Goal: Task Accomplishment & Management: Use online tool/utility

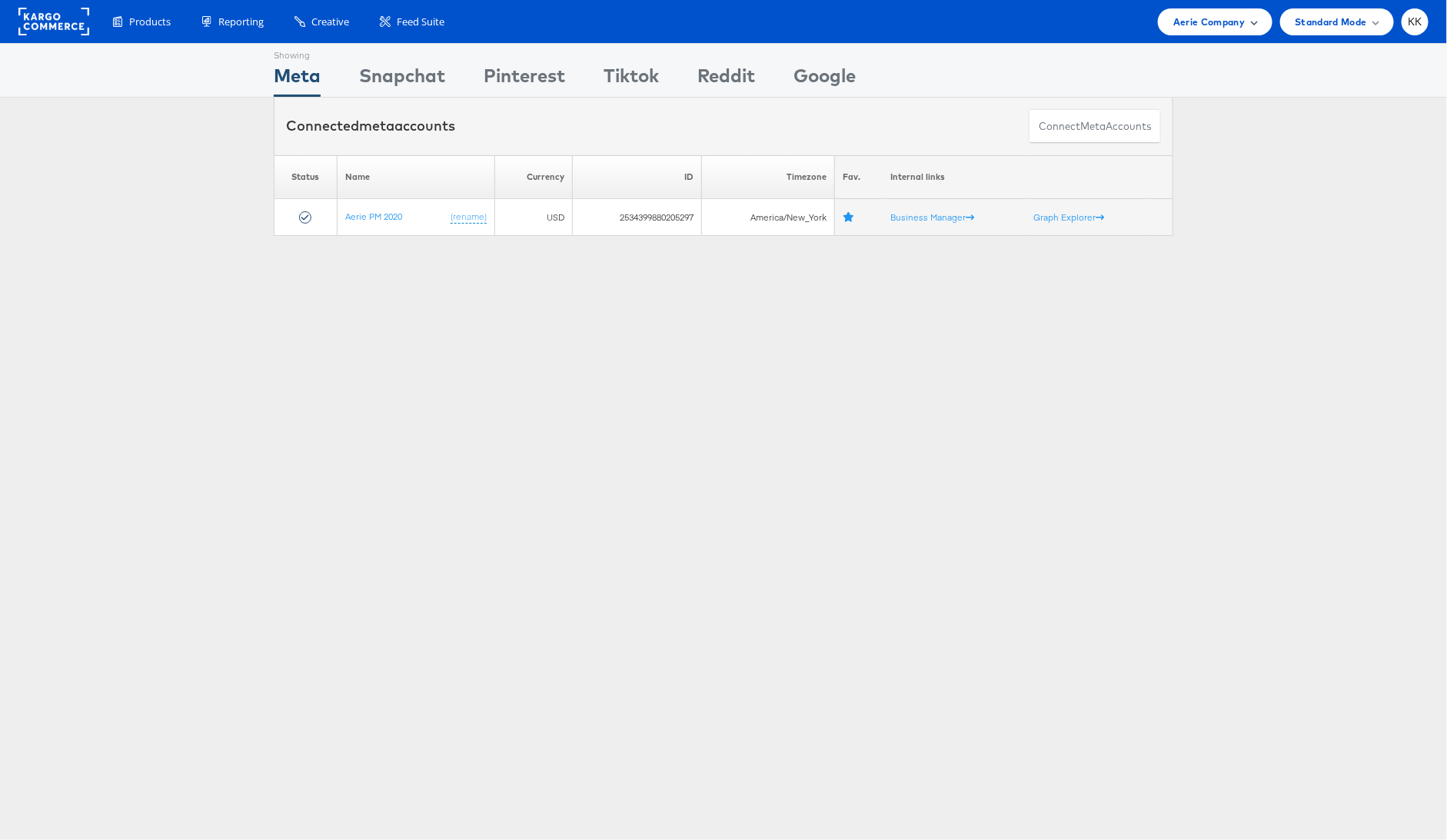
click at [1202, 24] on span "Aerie Company" at bounding box center [1209, 22] width 72 height 16
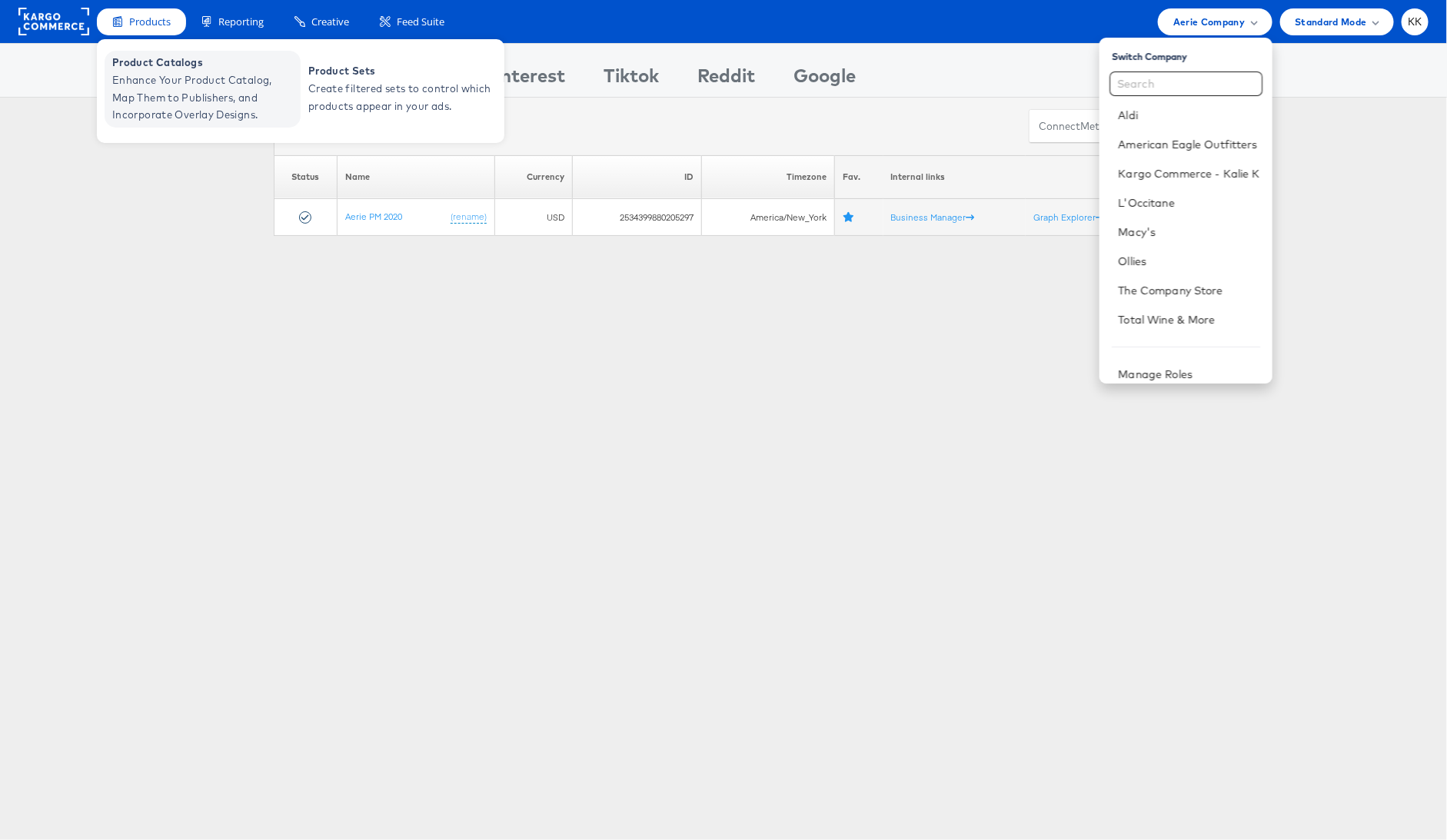
click at [148, 81] on span "Enhance Your Product Catalog, Map Them to Publishers, and Incorporate Overlay D…" at bounding box center [204, 97] width 185 height 52
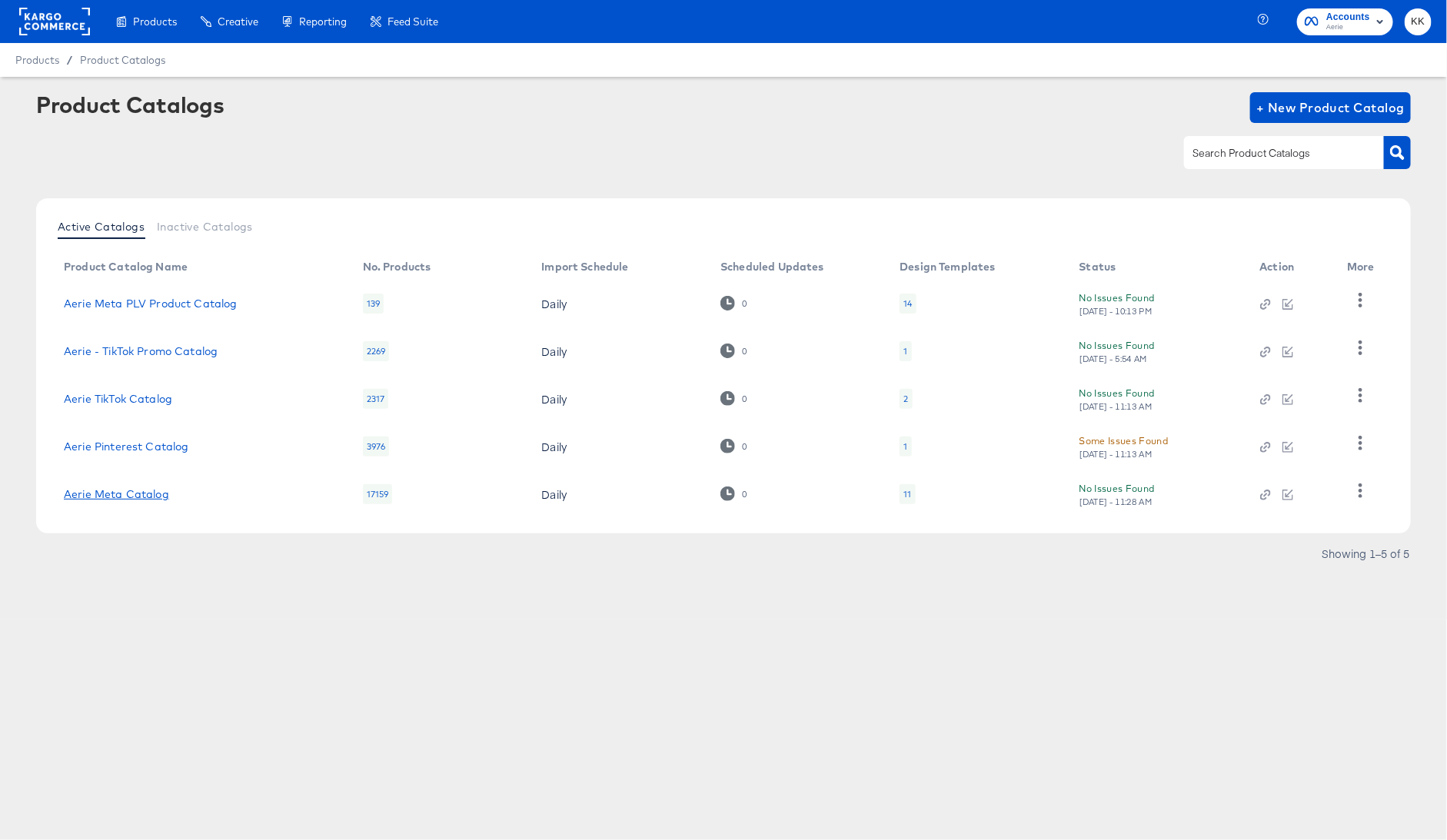
click at [102, 494] on link "Aerie Meta Catalog" at bounding box center [117, 493] width 106 height 12
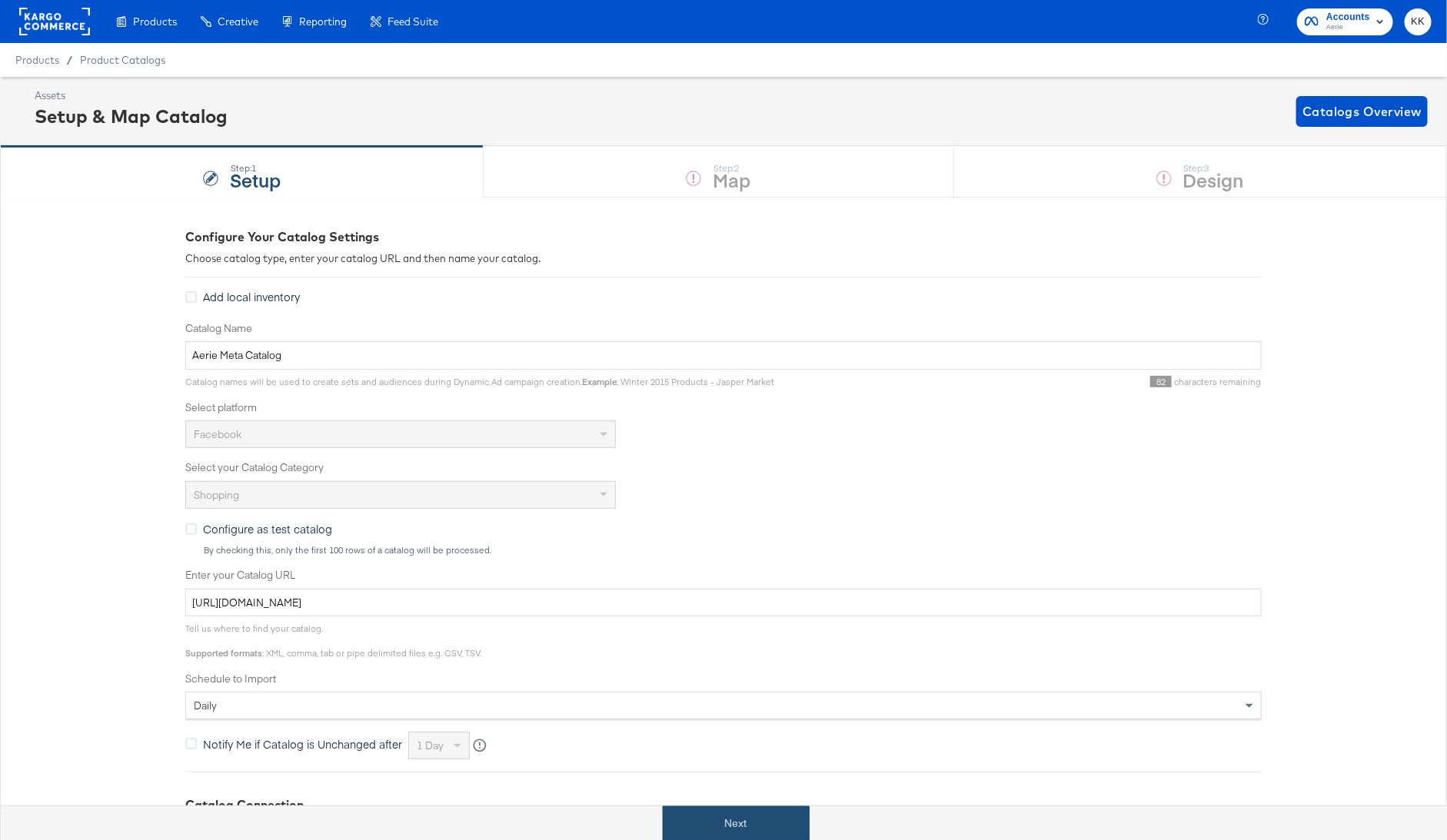
click at [740, 826] on button "Next" at bounding box center [736, 823] width 147 height 35
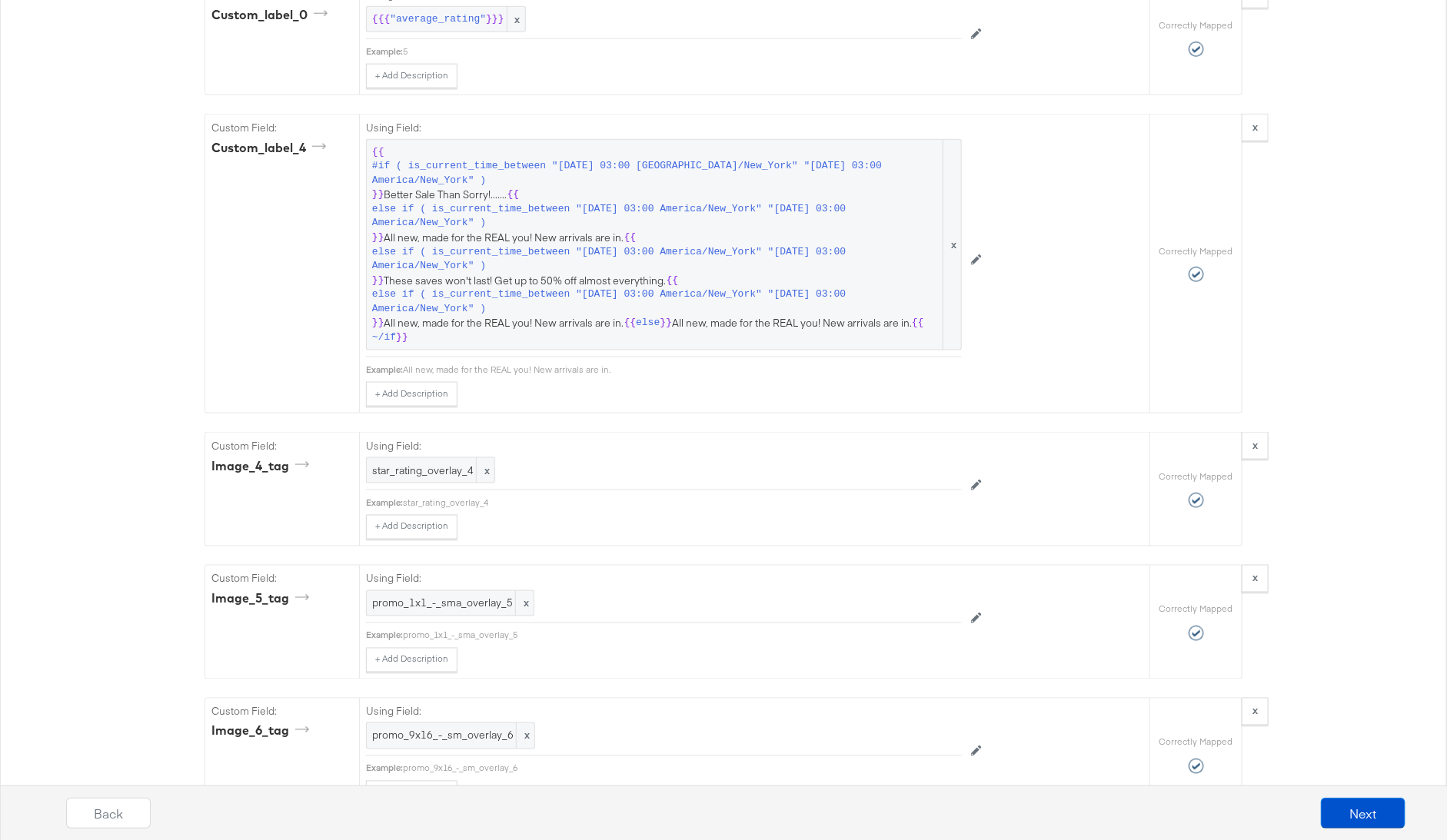
scroll to position [3826, 0]
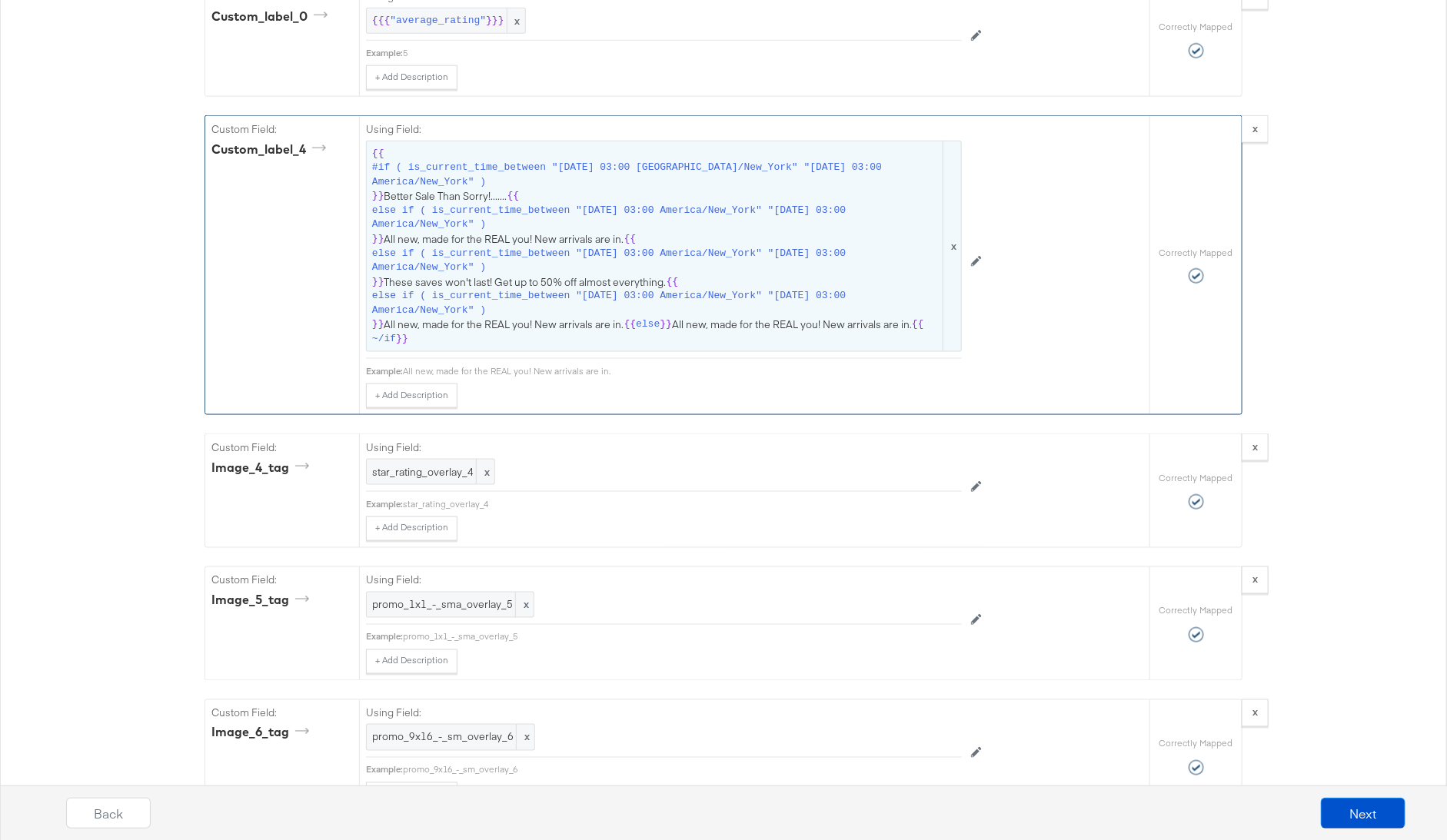
click at [666, 275] on span "{{" at bounding box center [672, 283] width 12 height 15
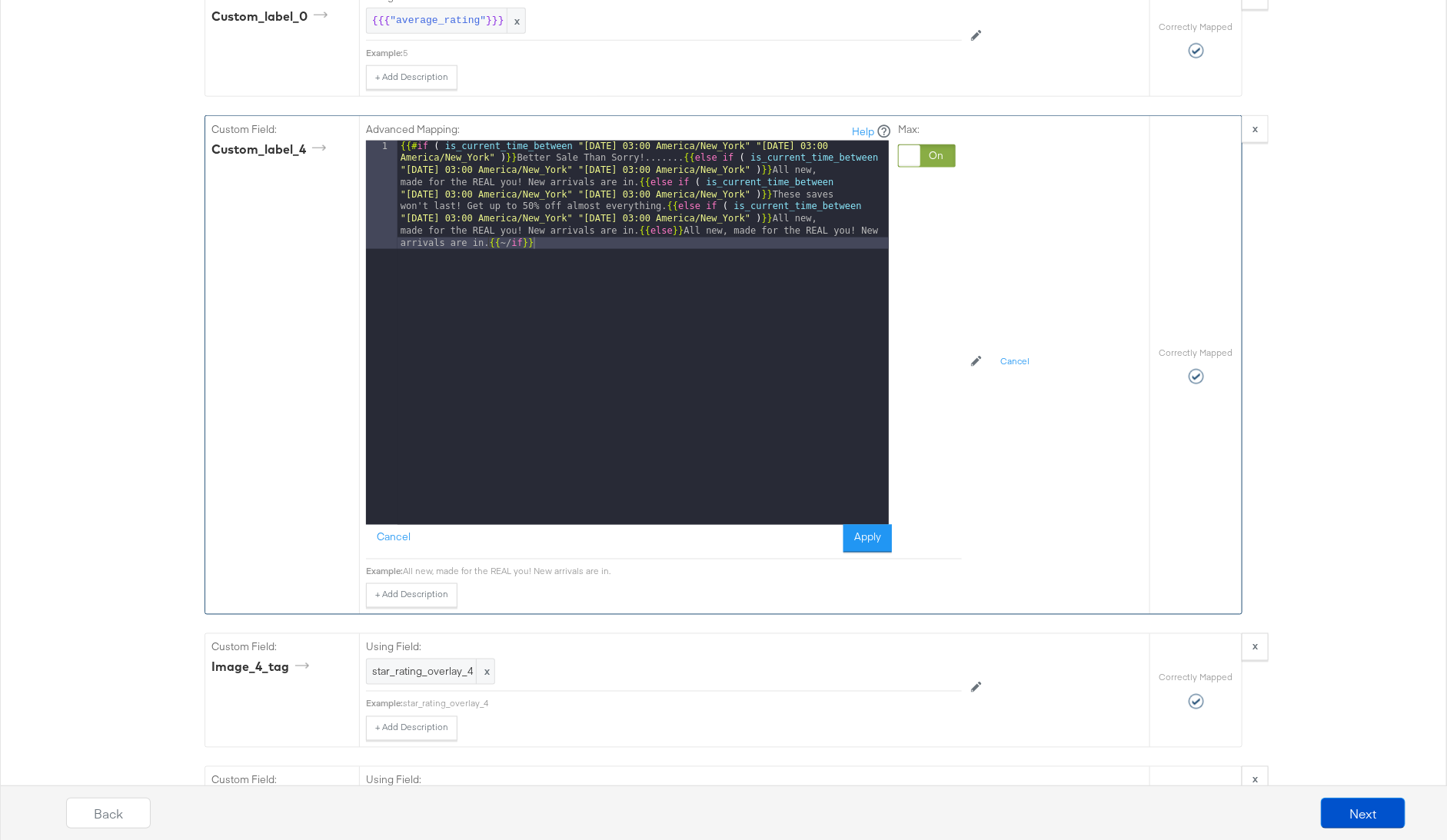
click at [656, 140] on div "{{# if ( is_current_time_between "[DATE] 03:00 America/New_York" "[DATE] 03:00 …" at bounding box center [642, 442] width 491 height 603
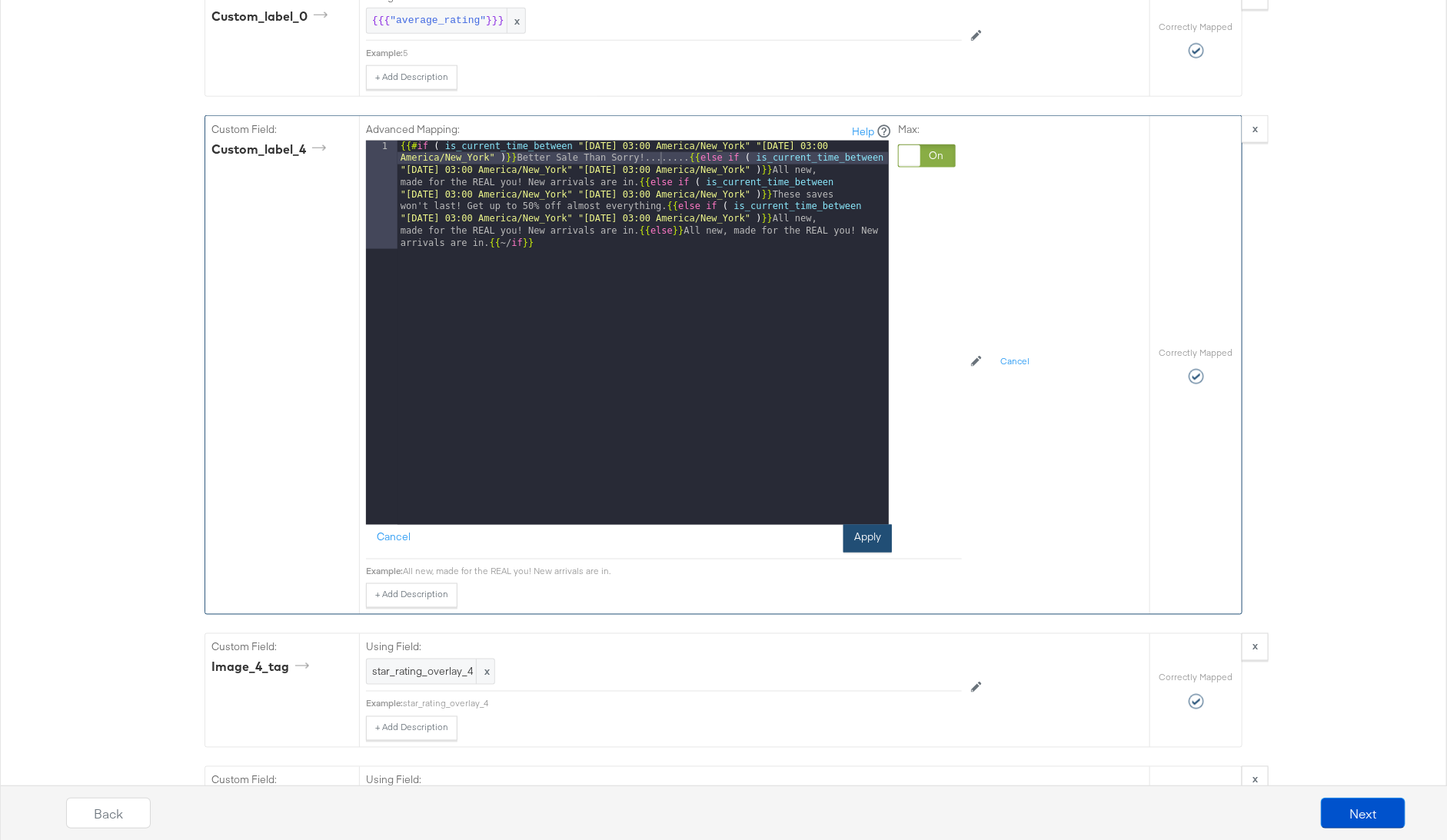
click at [860, 525] on button "Apply" at bounding box center [867, 538] width 48 height 27
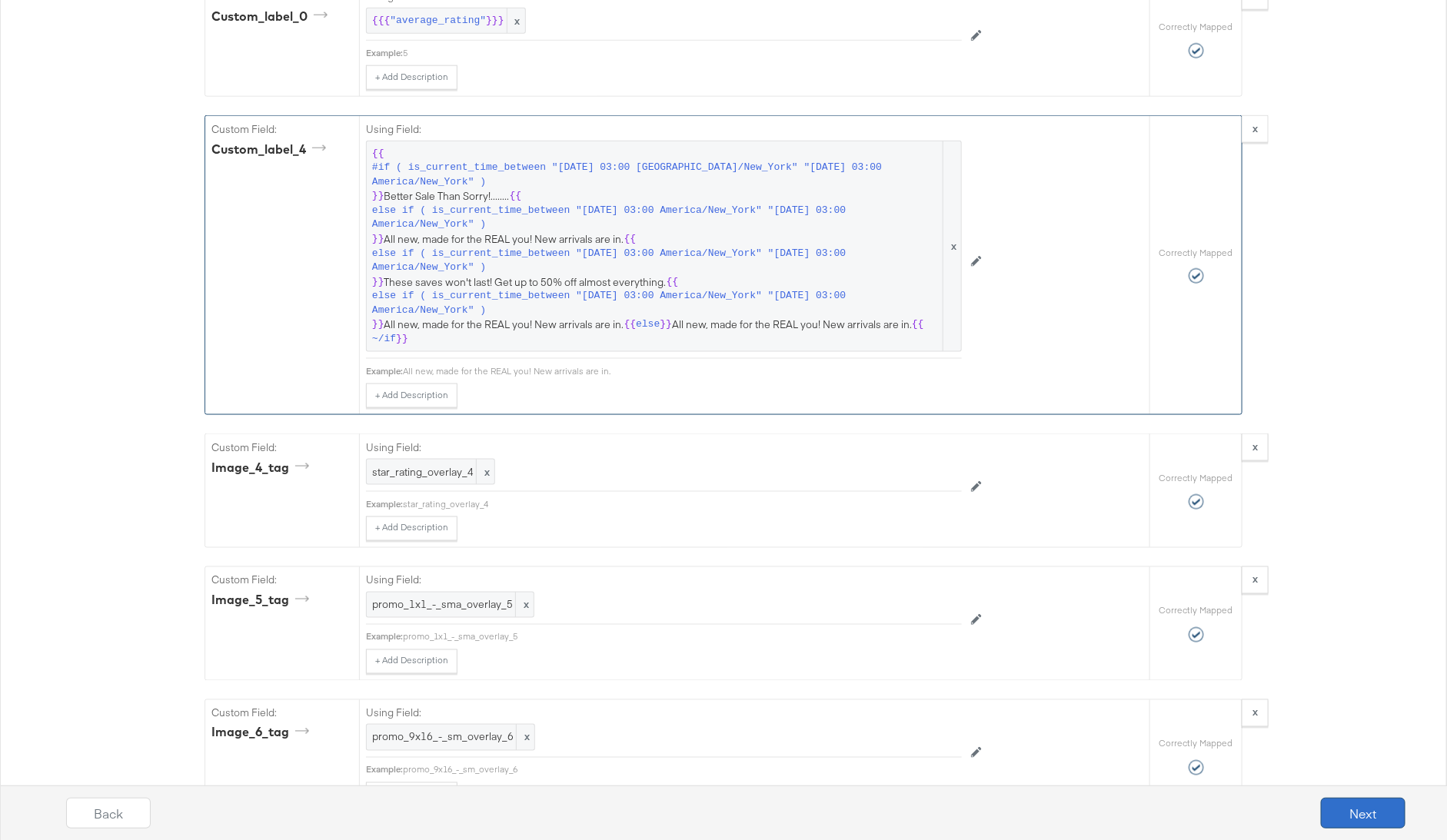
click at [1371, 827] on button "Next" at bounding box center [1363, 813] width 85 height 31
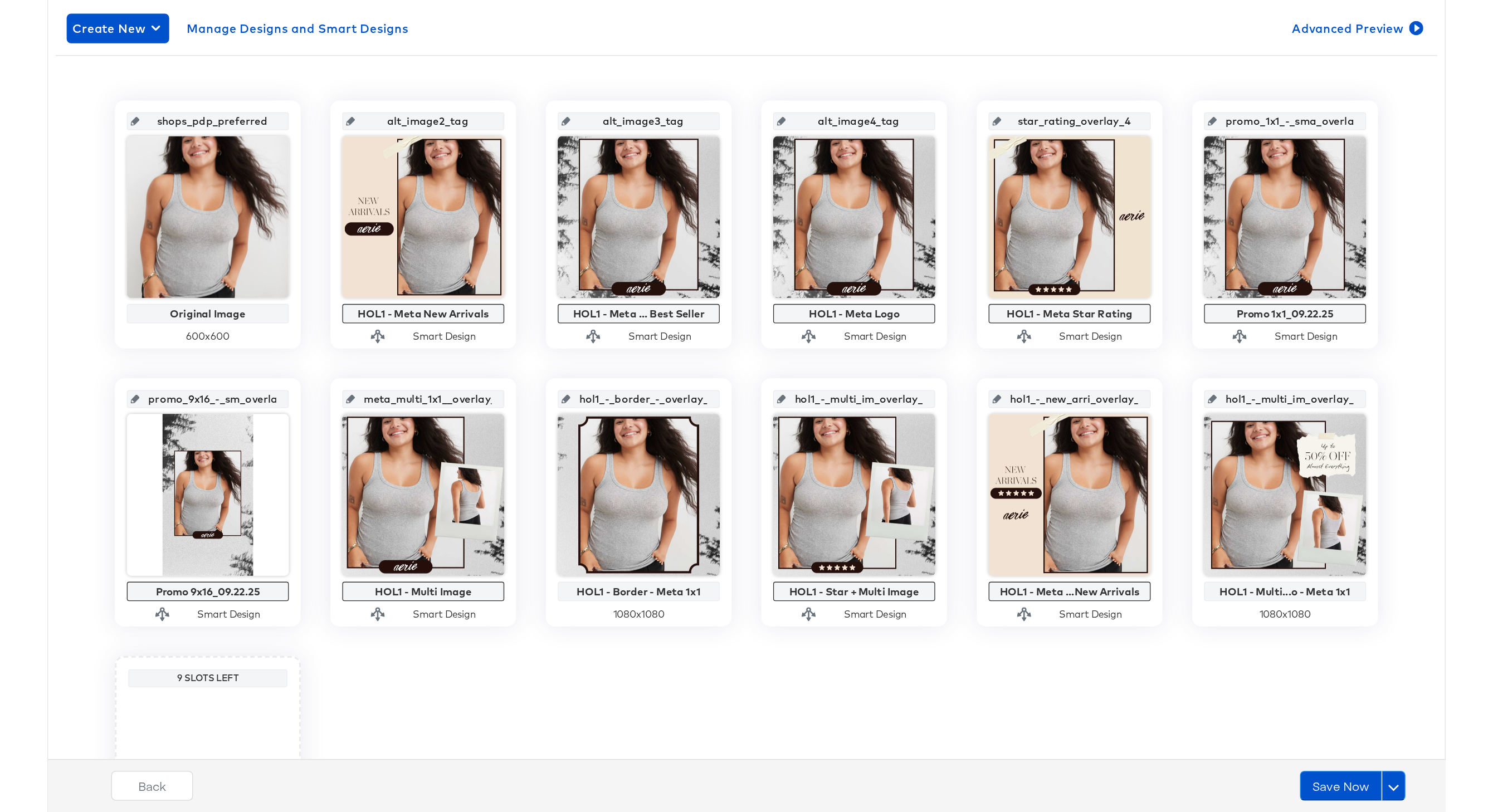
scroll to position [0, 0]
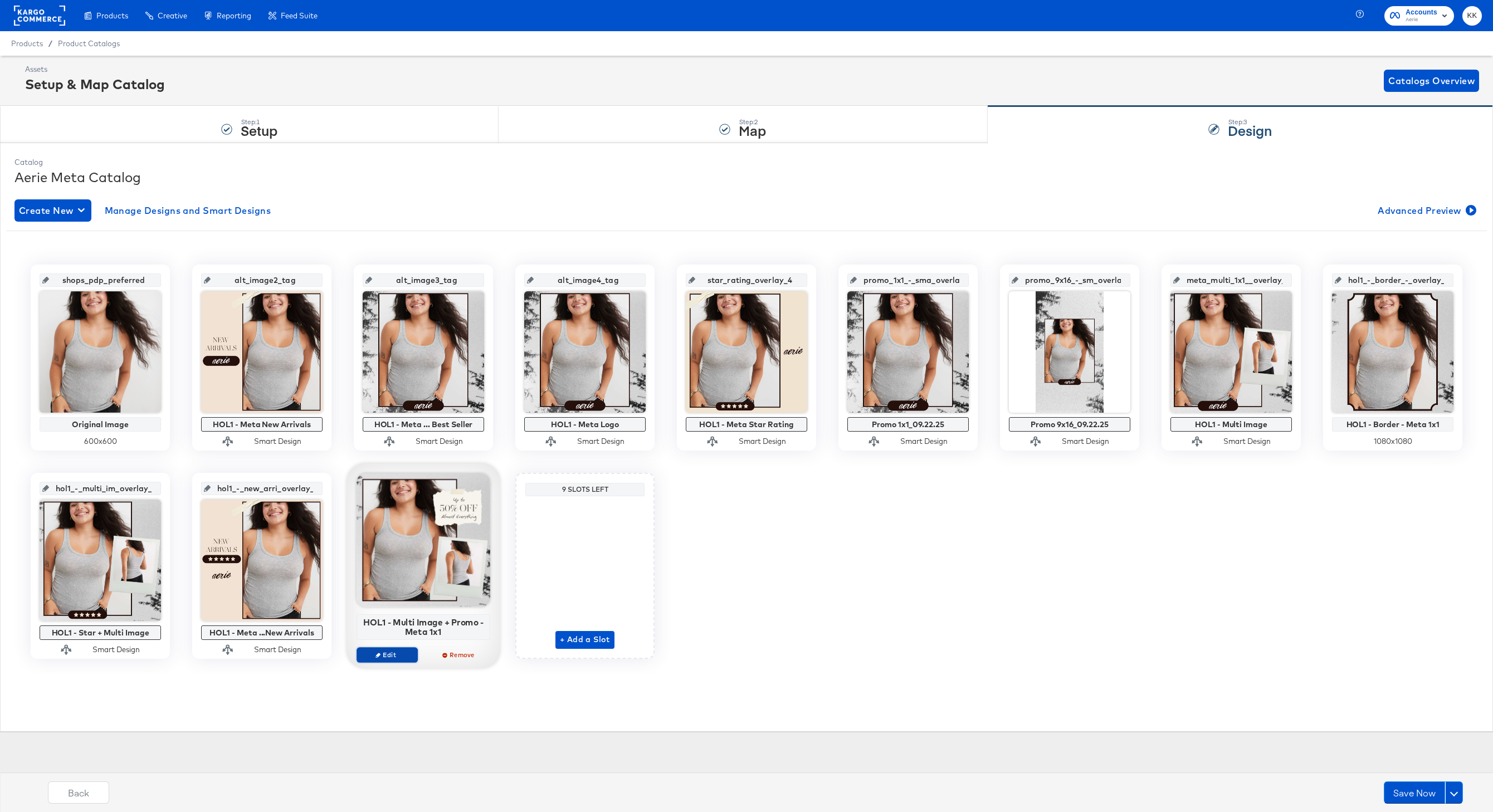
click at [389, 608] on span "Edit" at bounding box center [387, 654] width 51 height 8
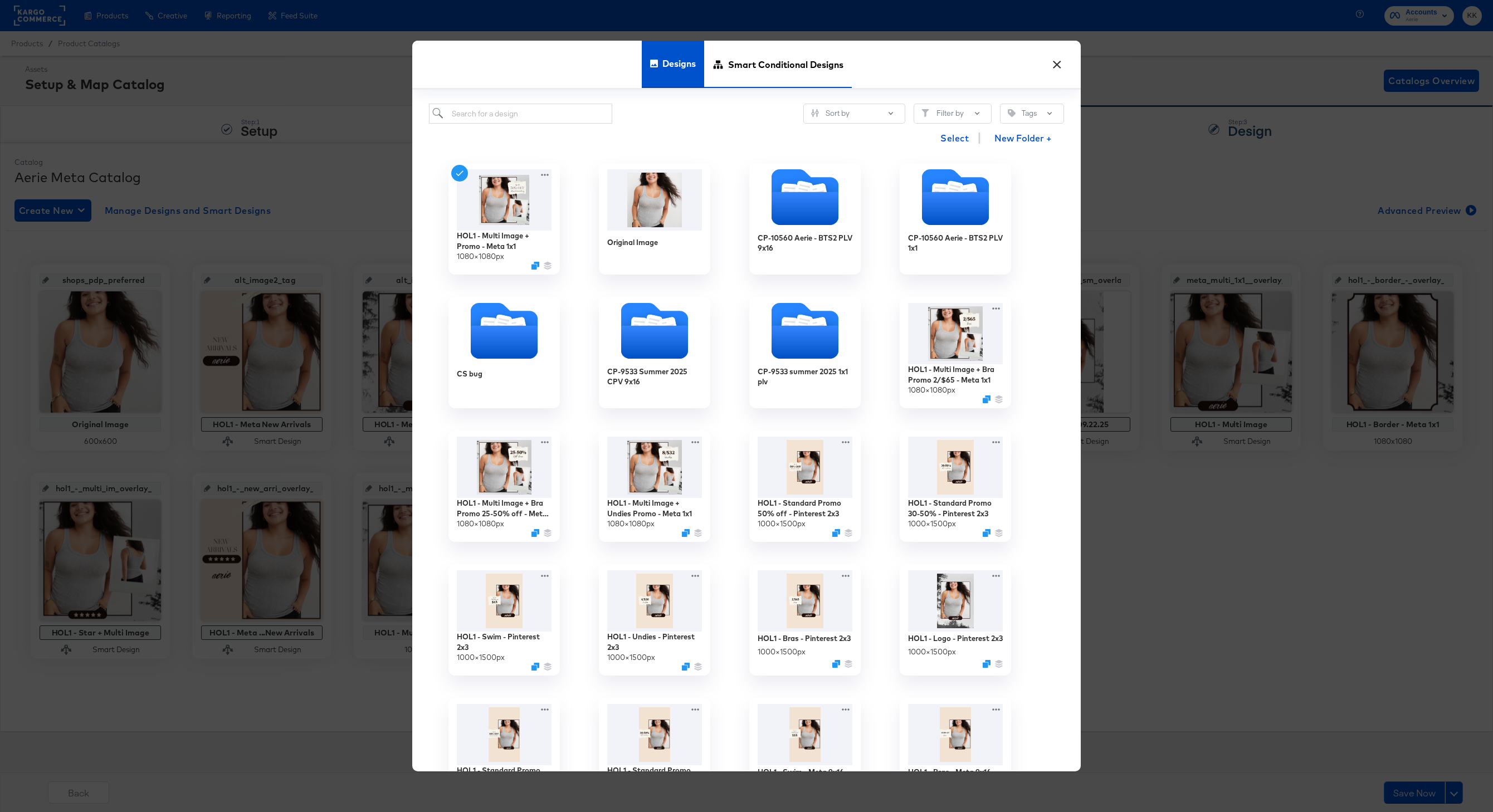
click at [781, 56] on span "Smart Conditional Designs" at bounding box center [785, 64] width 115 height 49
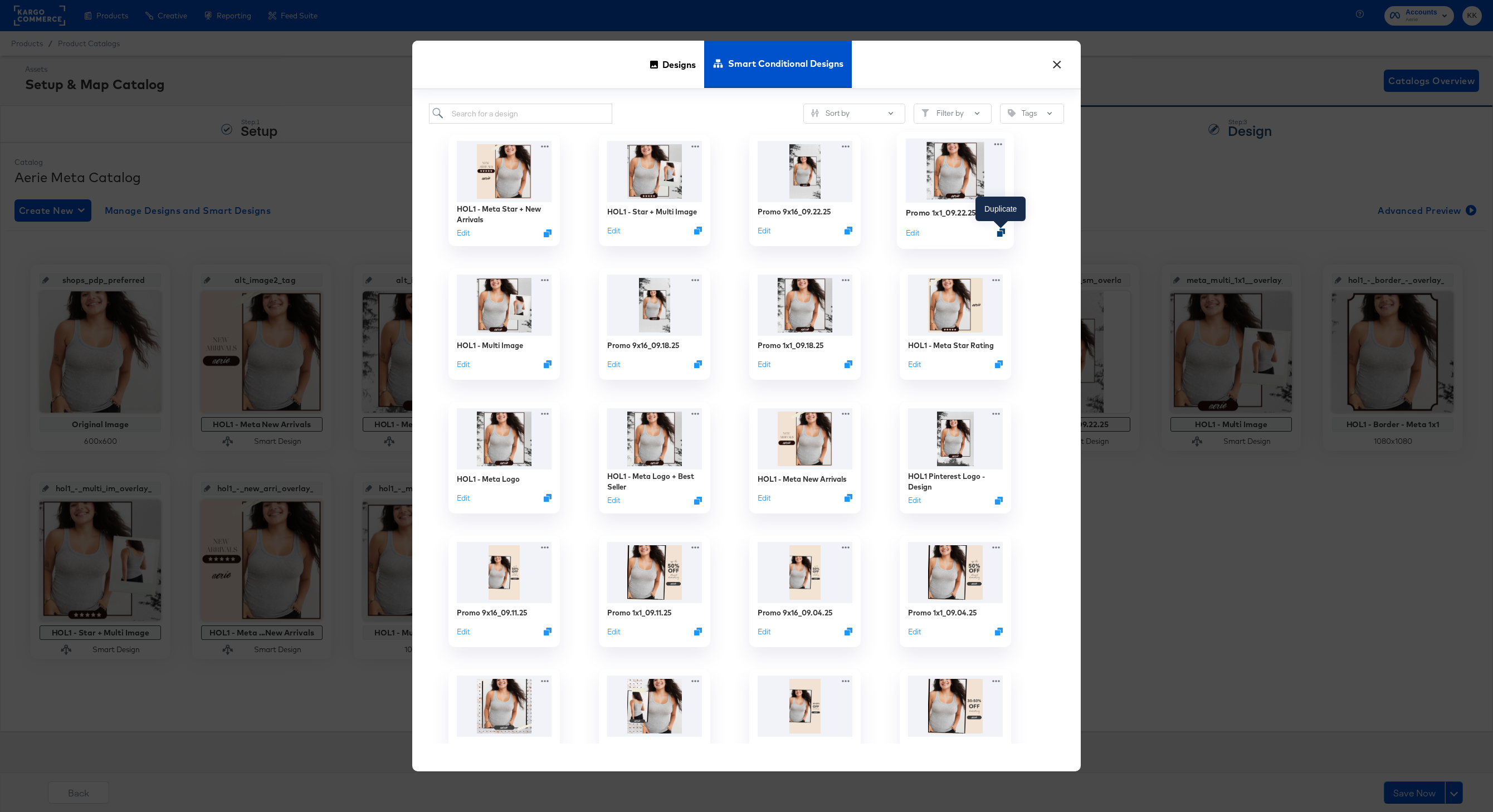
click at [1001, 231] on icon "Duplicate" at bounding box center [1001, 233] width 8 height 8
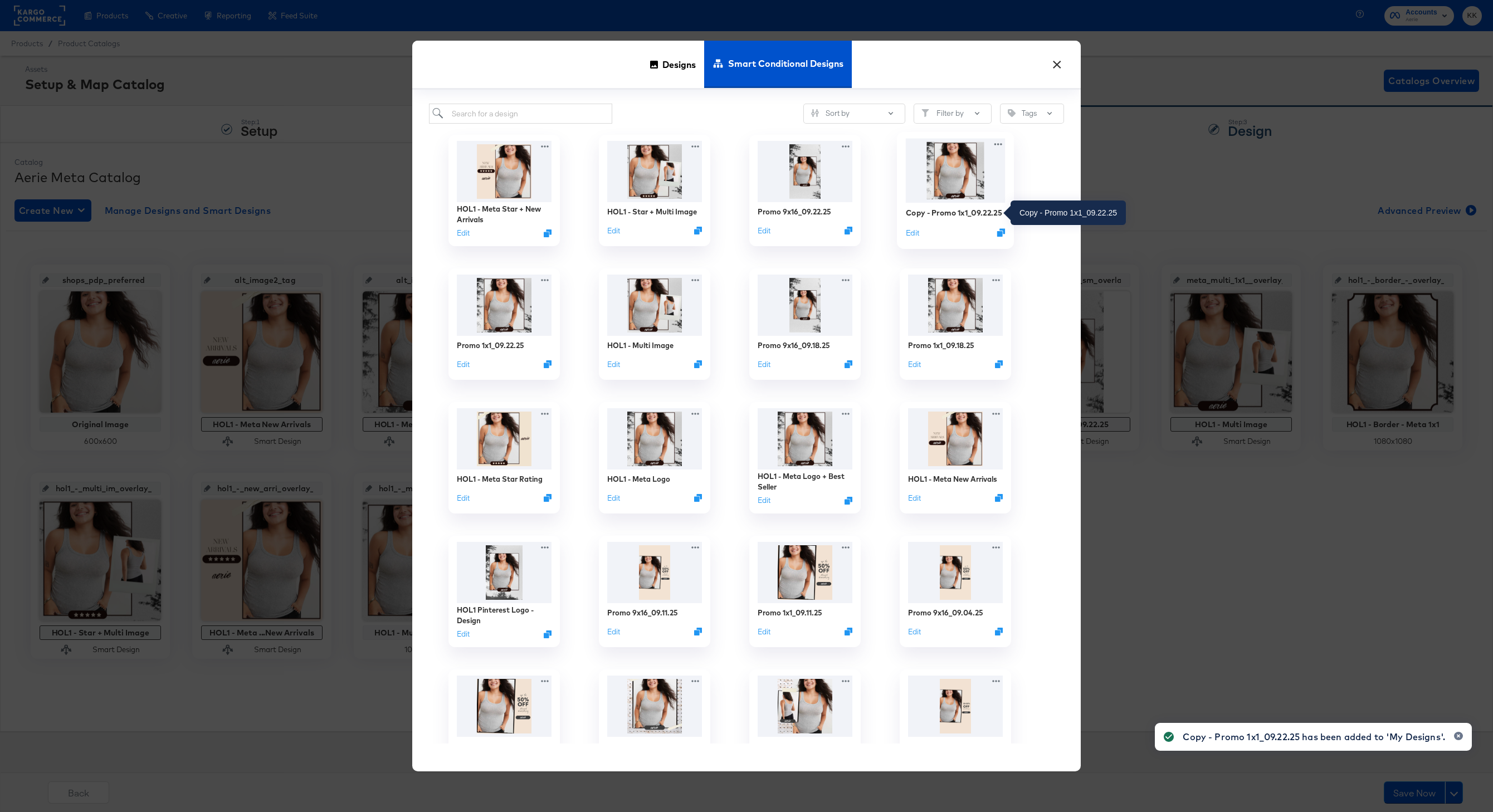
click at [964, 210] on div "Copy - Promo 1x1_09.22.25" at bounding box center [954, 213] width 96 height 11
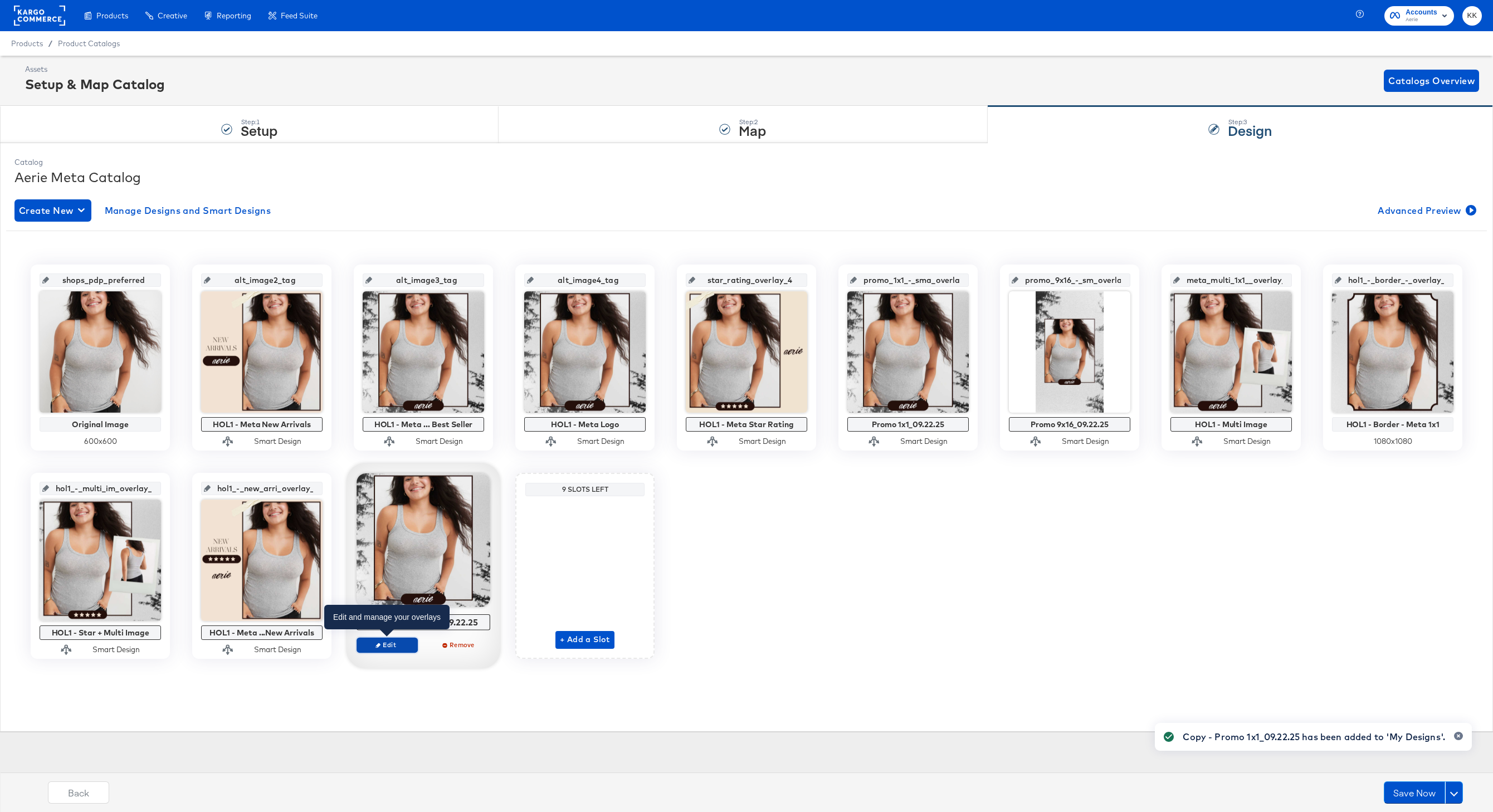
click at [410, 608] on span "Edit" at bounding box center [387, 644] width 51 height 8
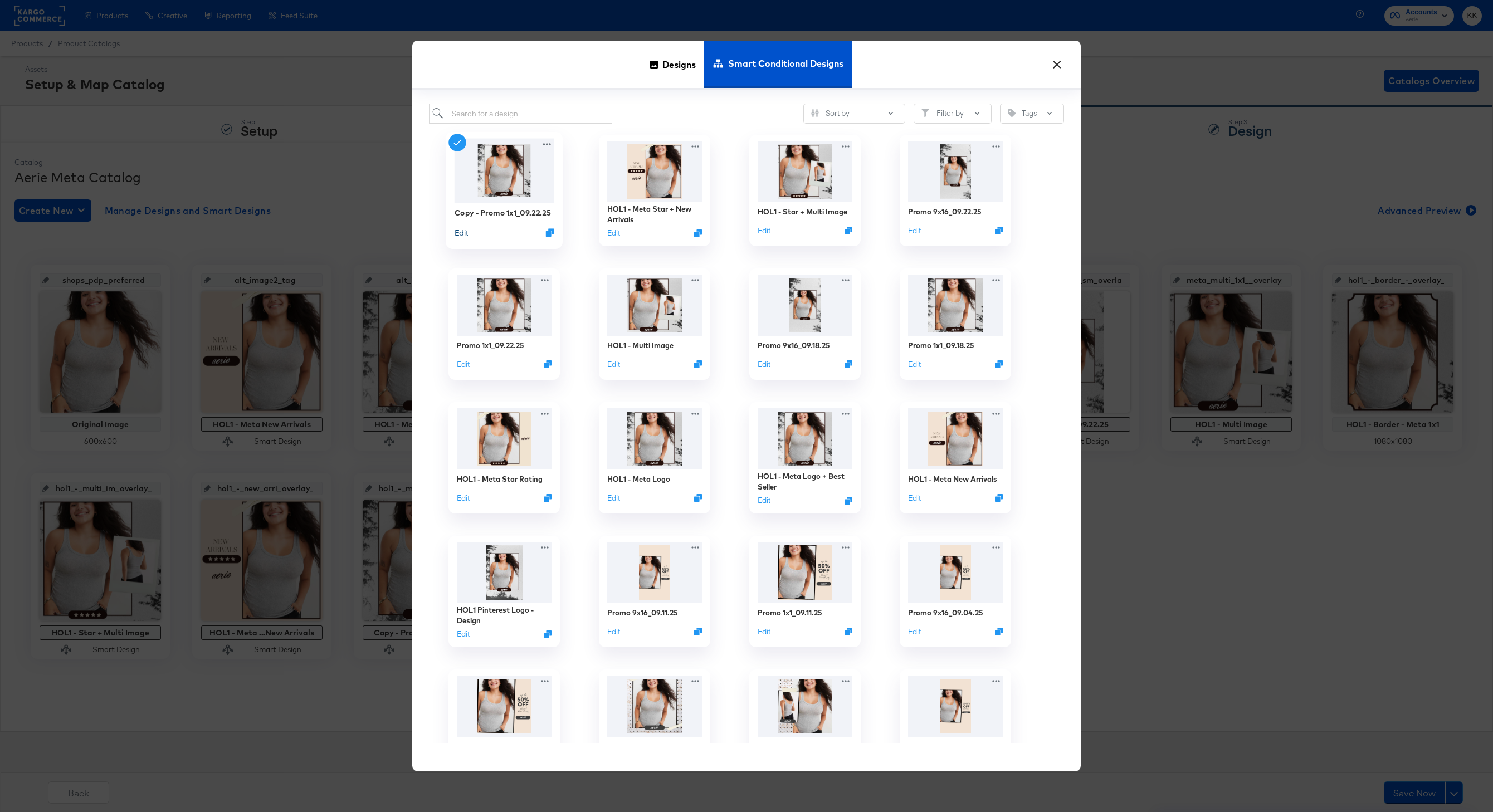
click at [464, 227] on div "Edit" at bounding box center [461, 233] width 14 height 11
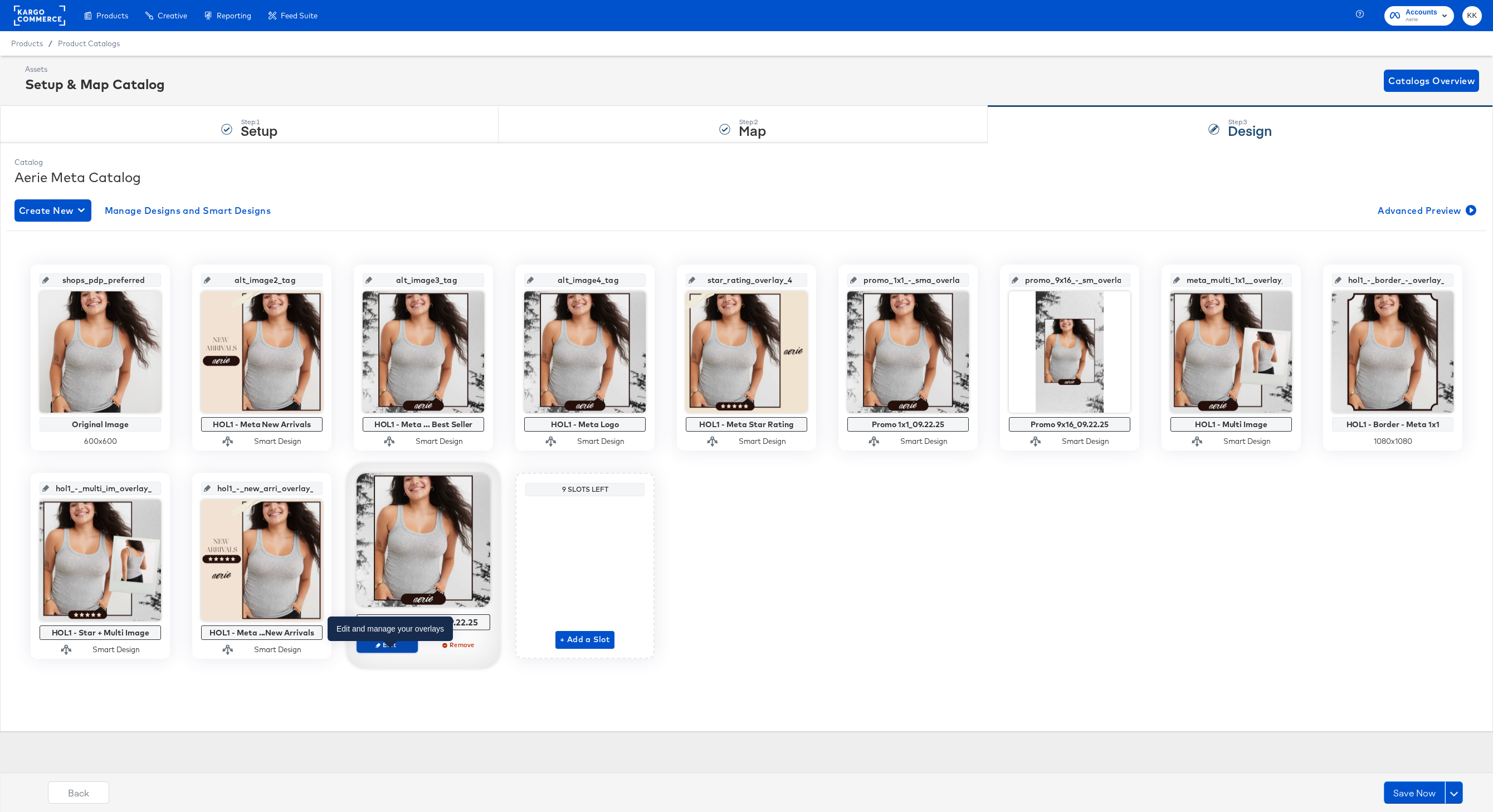
click at [380, 608] on icon "button" at bounding box center [378, 645] width 5 height 5
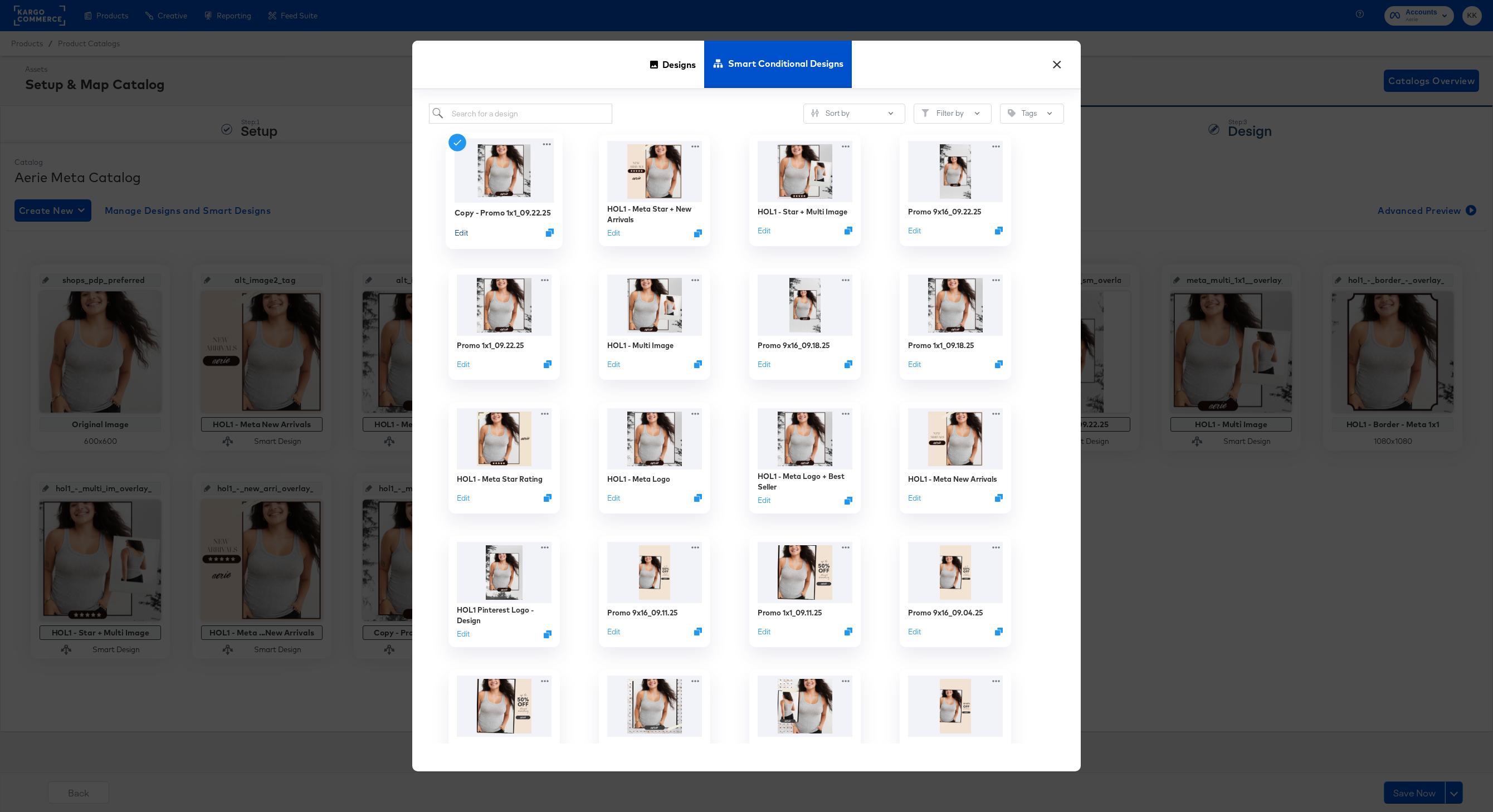
click at [459, 235] on button "Edit" at bounding box center [461, 233] width 14 height 11
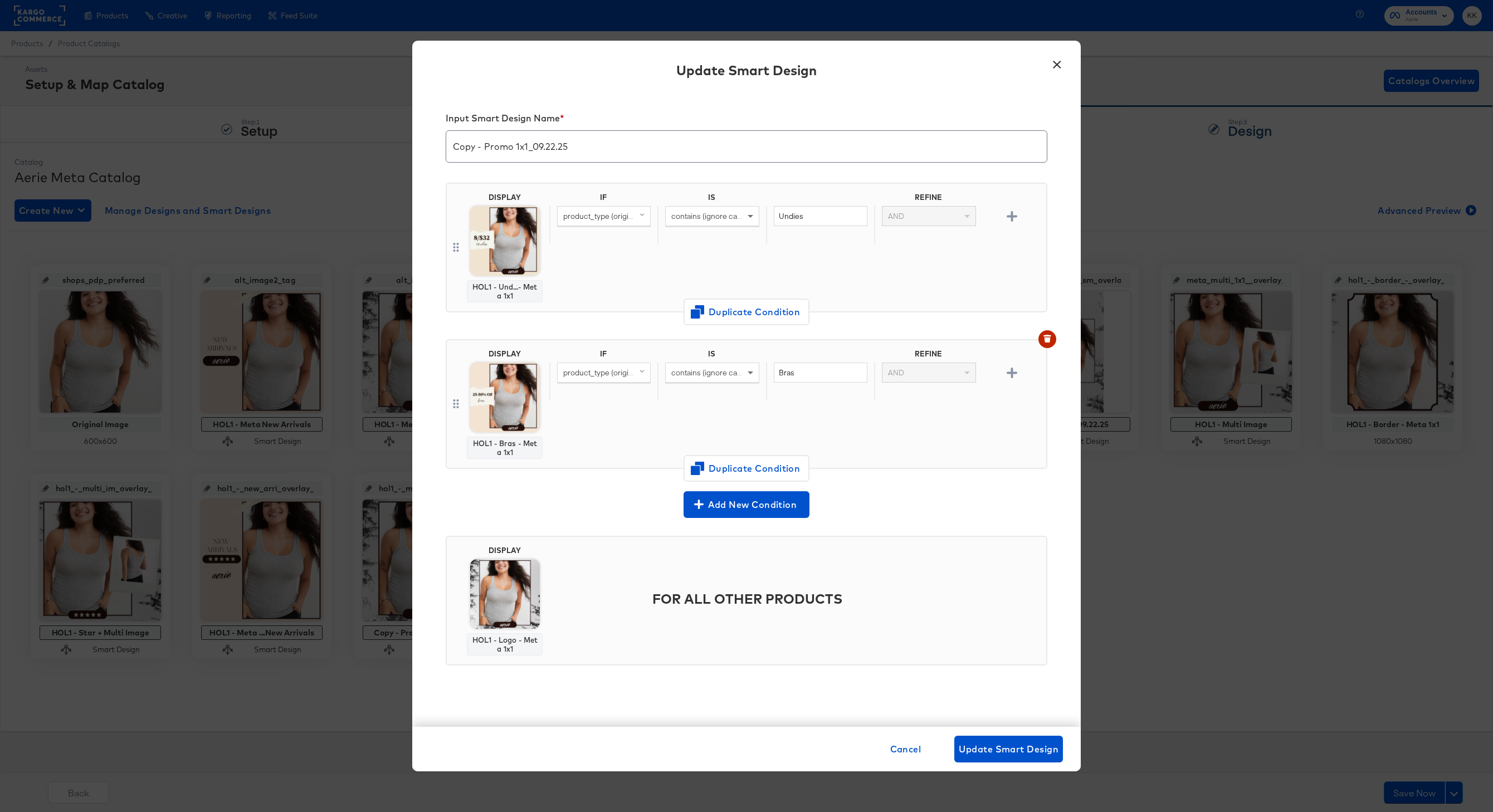
drag, startPoint x: 481, startPoint y: 147, endPoint x: 410, endPoint y: 147, distance: 71.0
click at [410, 147] on div "× Update Smart Design Input Smart Design Name * Copy - Promo 1x1_09.22.25 DISPL…" at bounding box center [746, 406] width 1493 height 812
type input "Multi Promo 1x1_09.22.25"
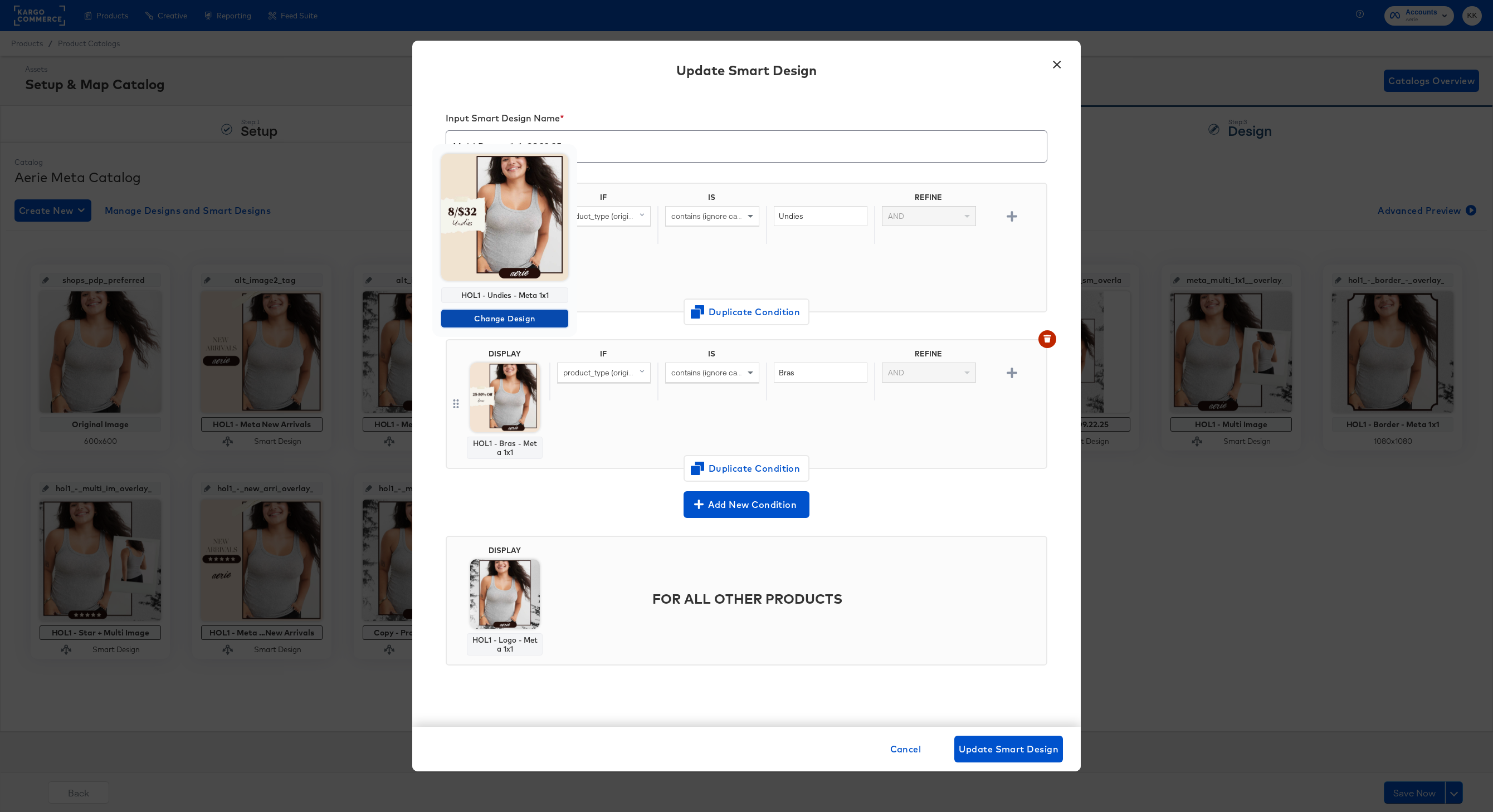
click at [513, 318] on span "Change Design" at bounding box center [504, 319] width 118 height 14
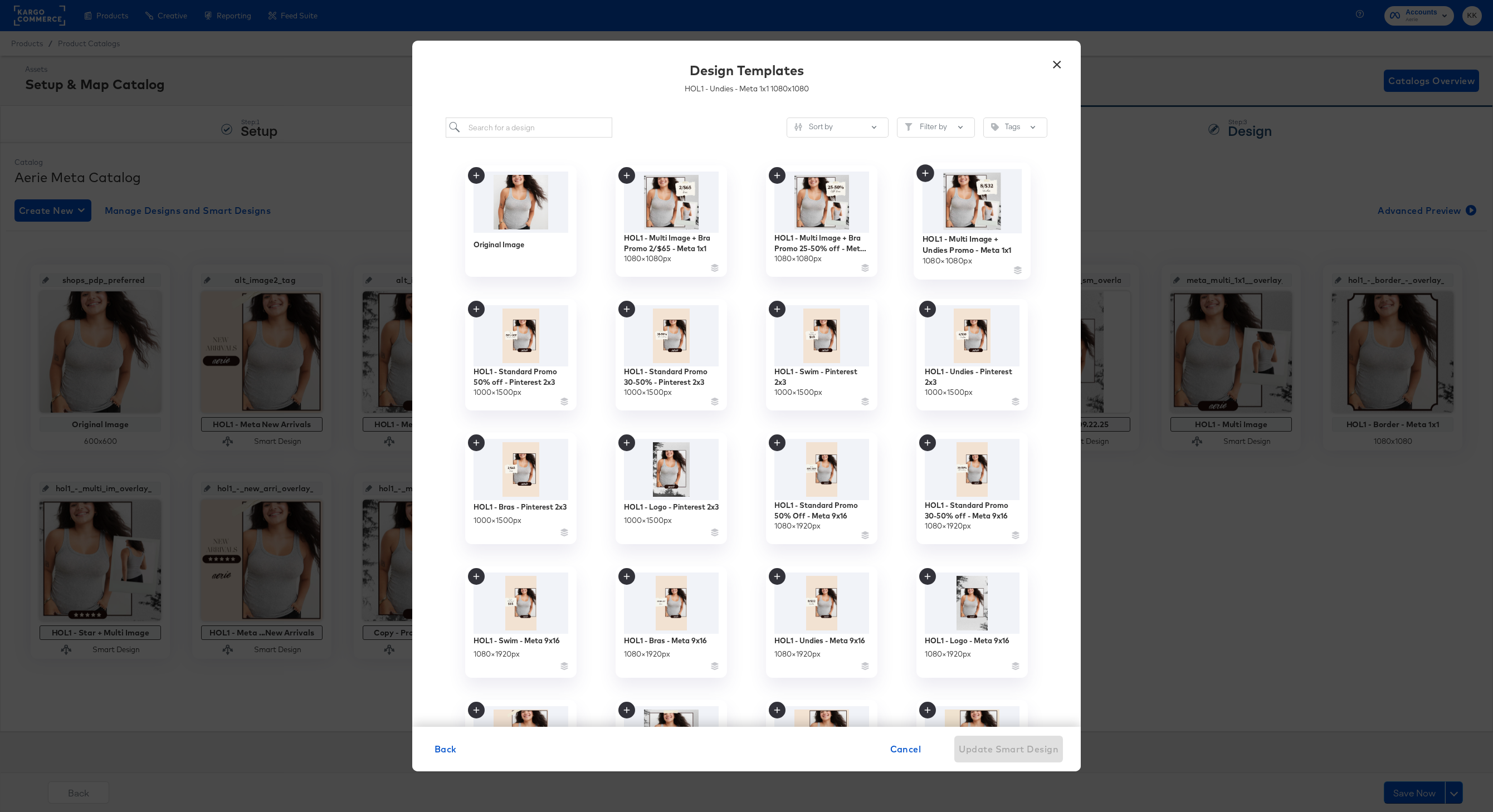
click at [980, 239] on div "HOL1 - Multi Image + Undies Promo - Meta 1x1" at bounding box center [972, 244] width 100 height 22
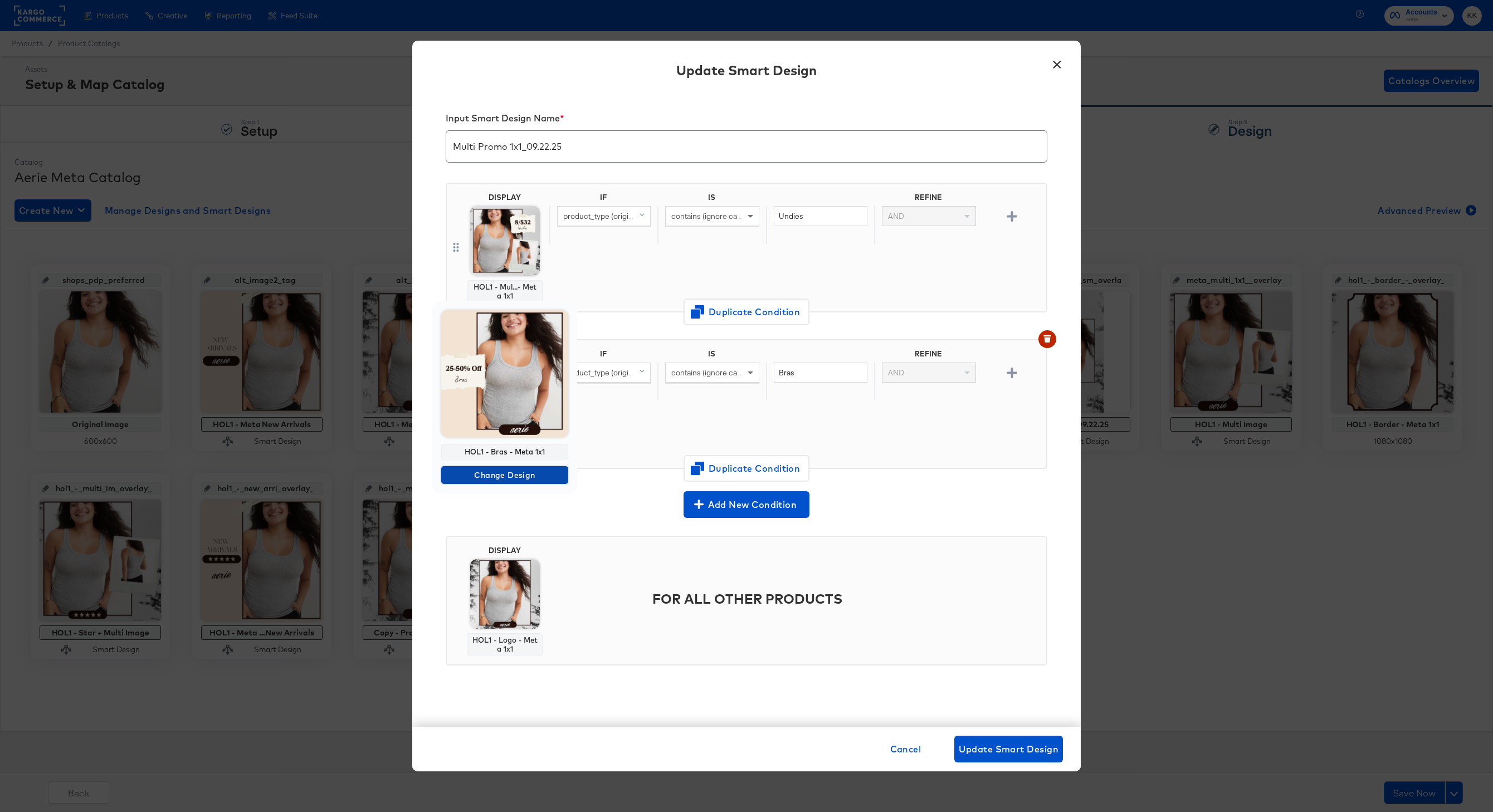
click at [515, 469] on span "Change Design" at bounding box center [504, 475] width 118 height 14
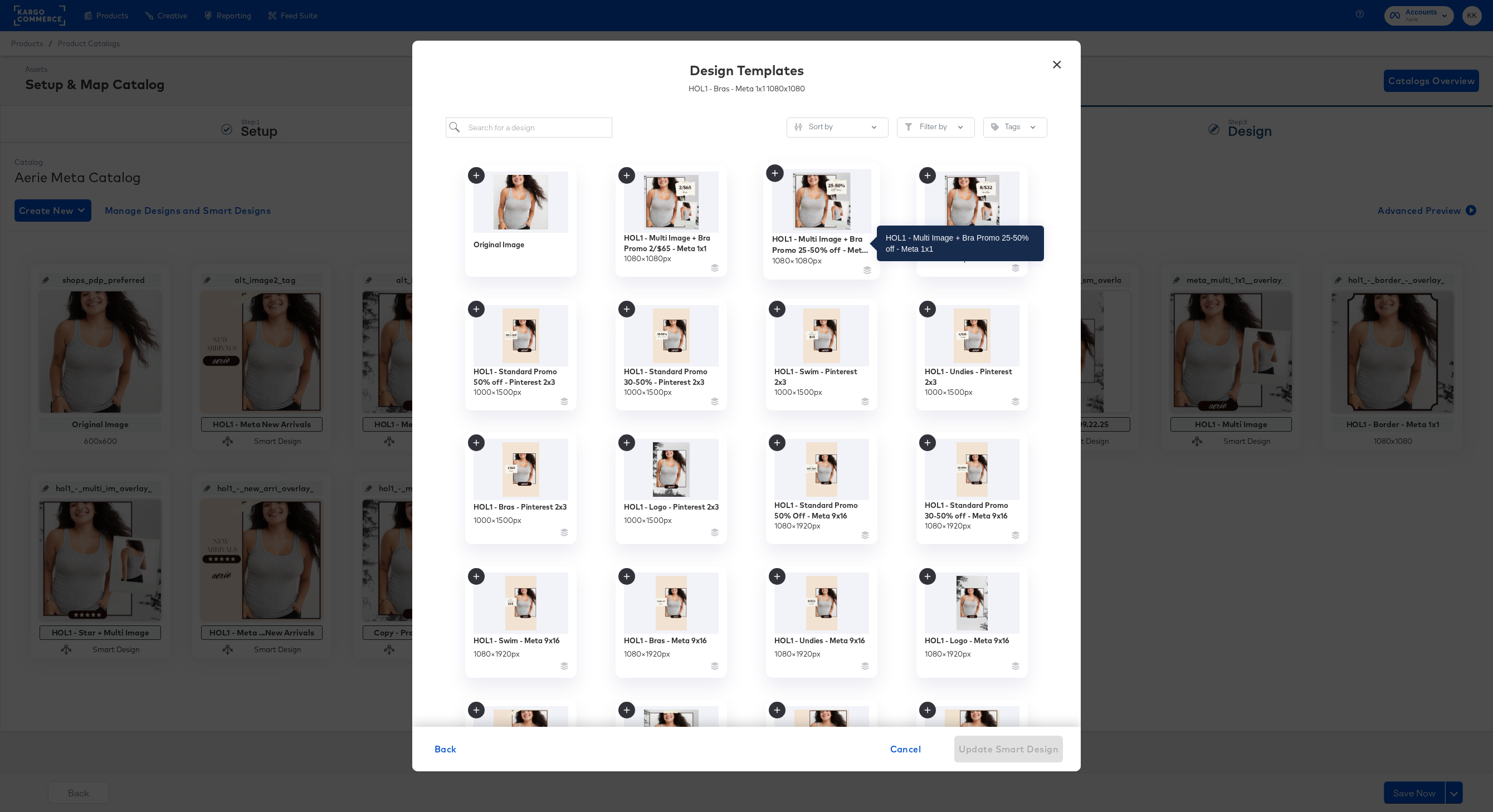
click at [832, 245] on div "HOL1 - Multi Image + Bra Promo 25-50% off - Meta 1x1" at bounding box center [822, 244] width 100 height 22
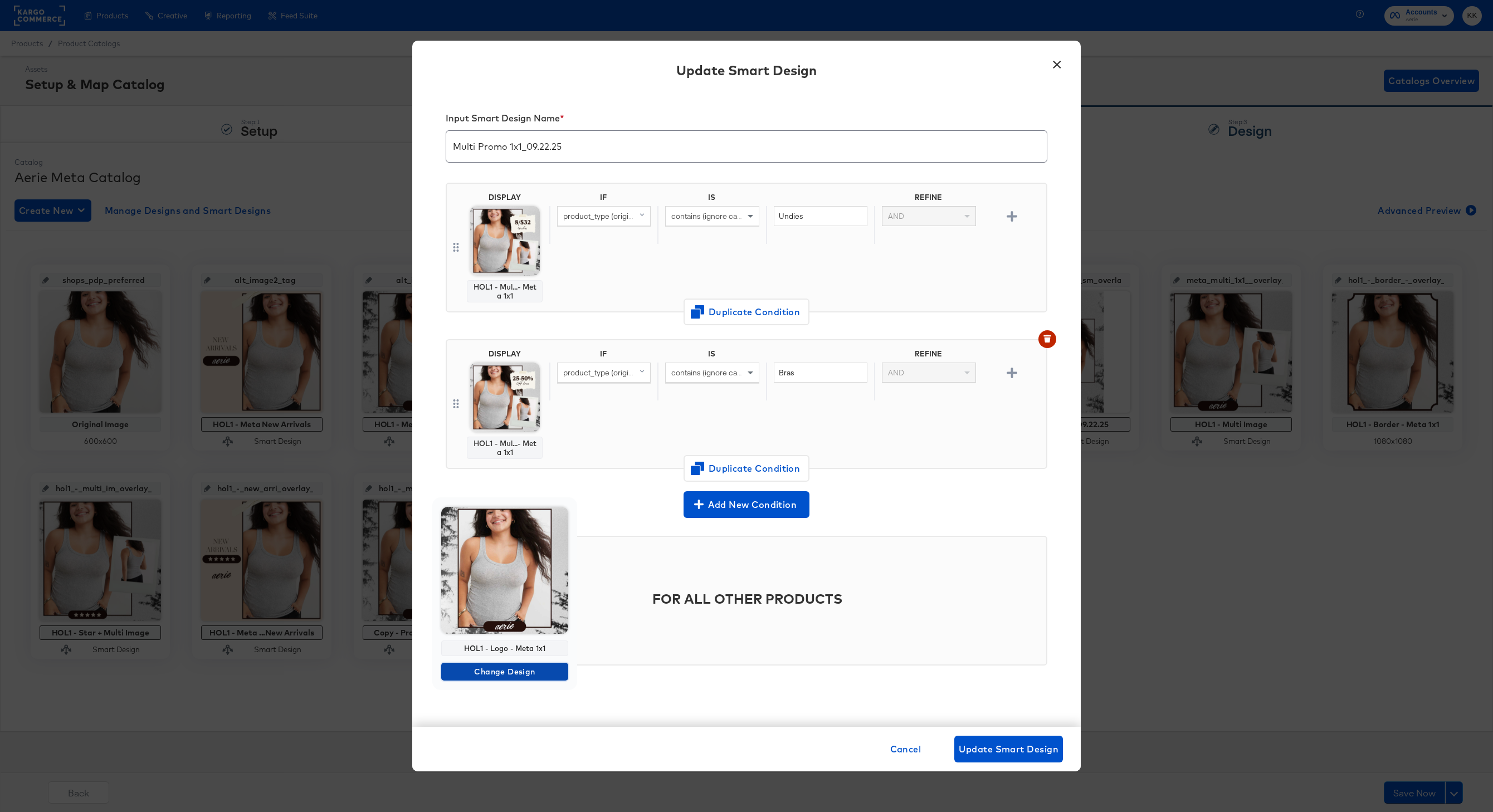
click at [528, 608] on span "Change Design" at bounding box center [504, 671] width 118 height 14
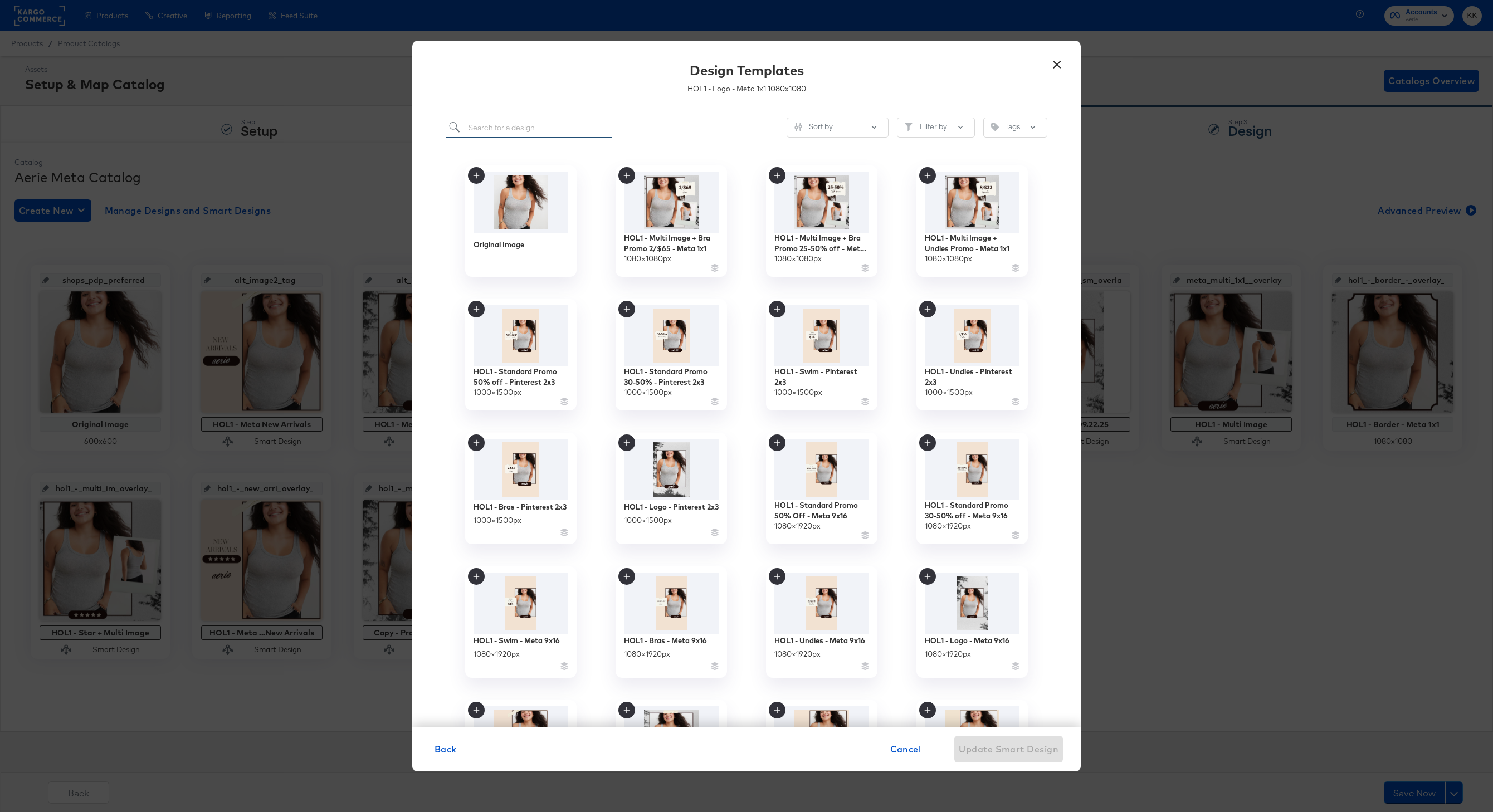
click at [522, 133] on input "search" at bounding box center [529, 128] width 167 height 20
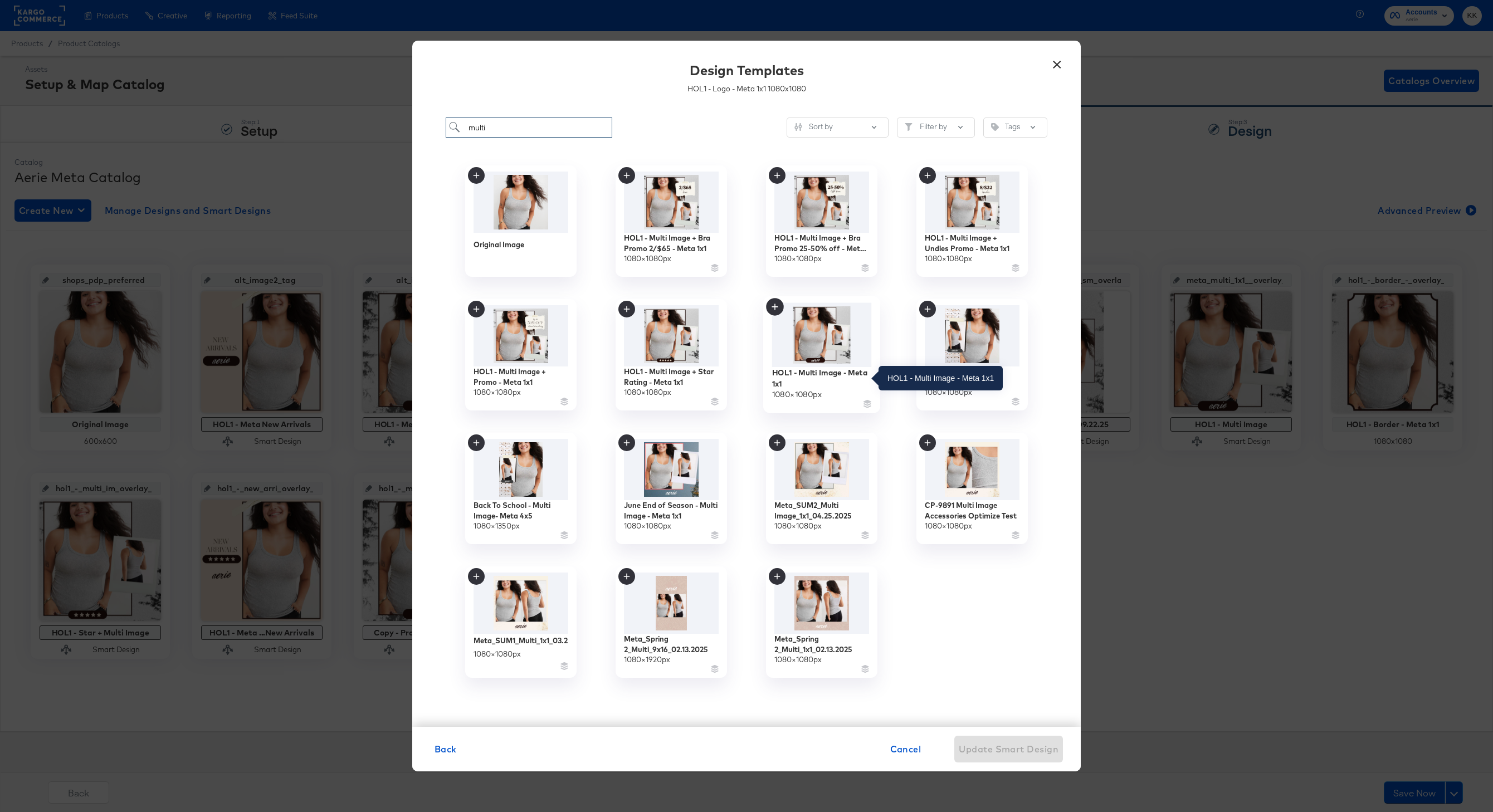
type input "multi"
click at [837, 371] on div "HOL1 - Multi Image - Meta 1x1" at bounding box center [822, 378] width 100 height 22
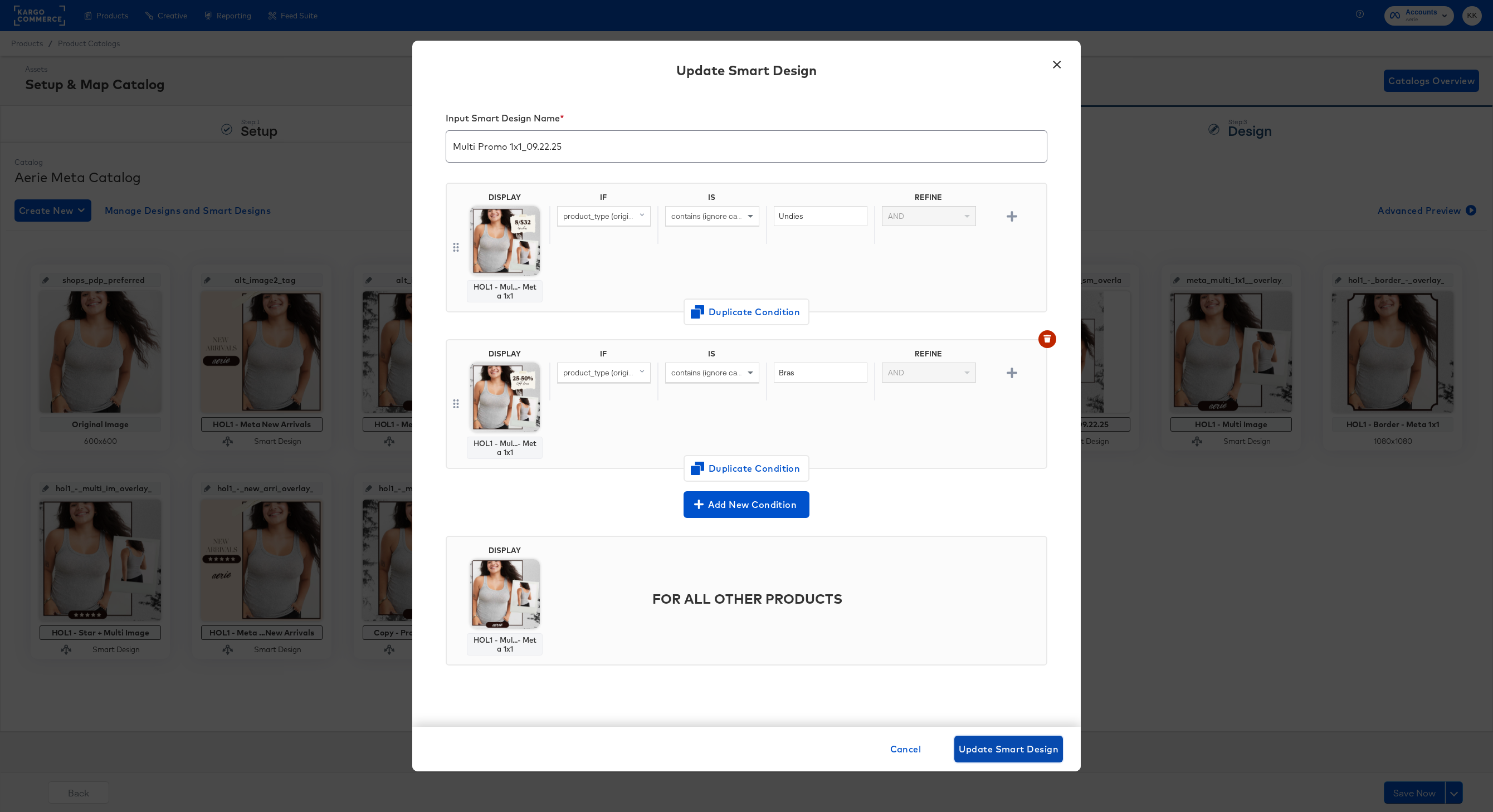
click at [1003, 608] on span "Update Smart Design" at bounding box center [1008, 749] width 100 height 16
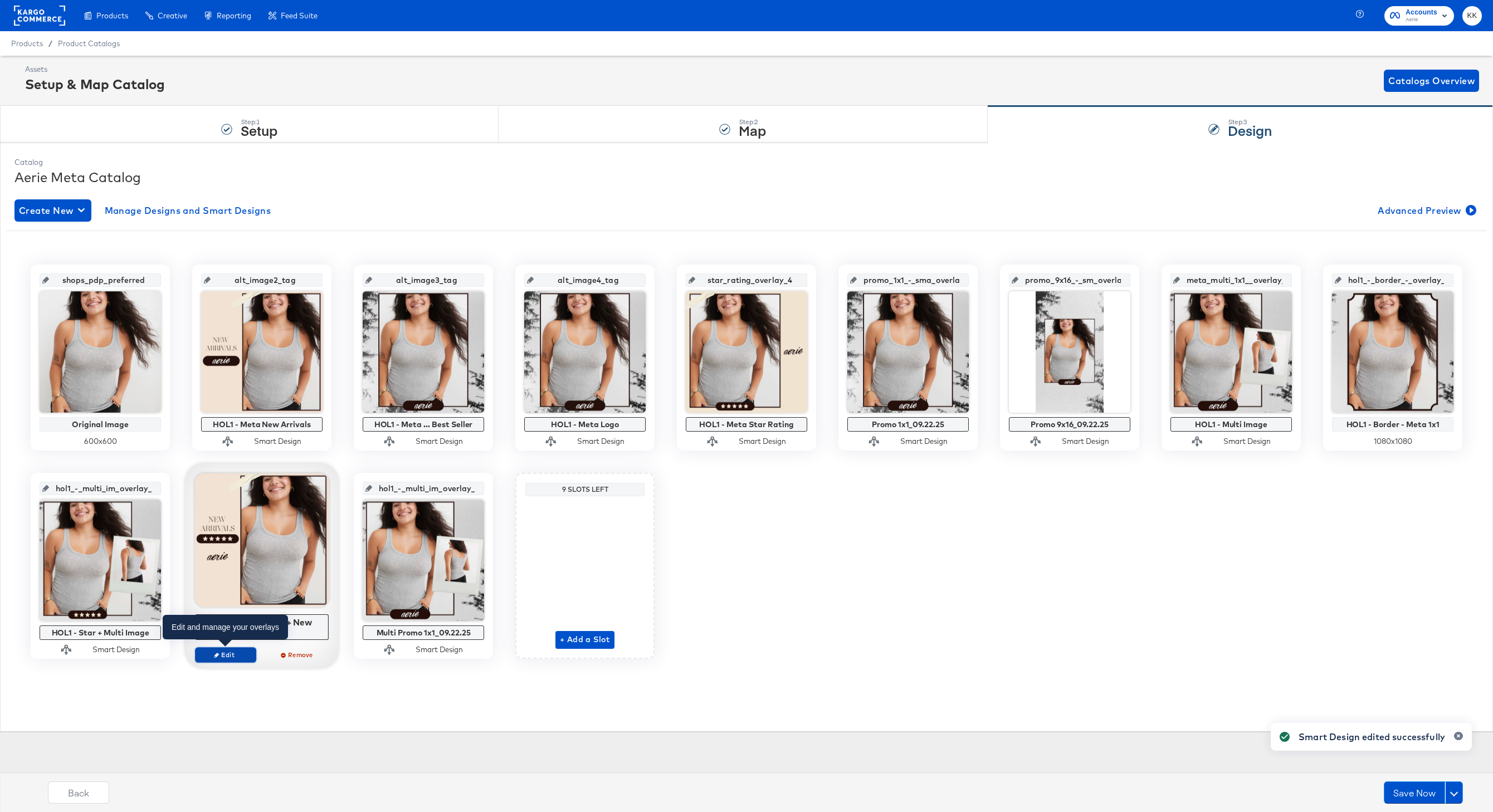
click at [232, 608] on span "Edit" at bounding box center [225, 654] width 51 height 8
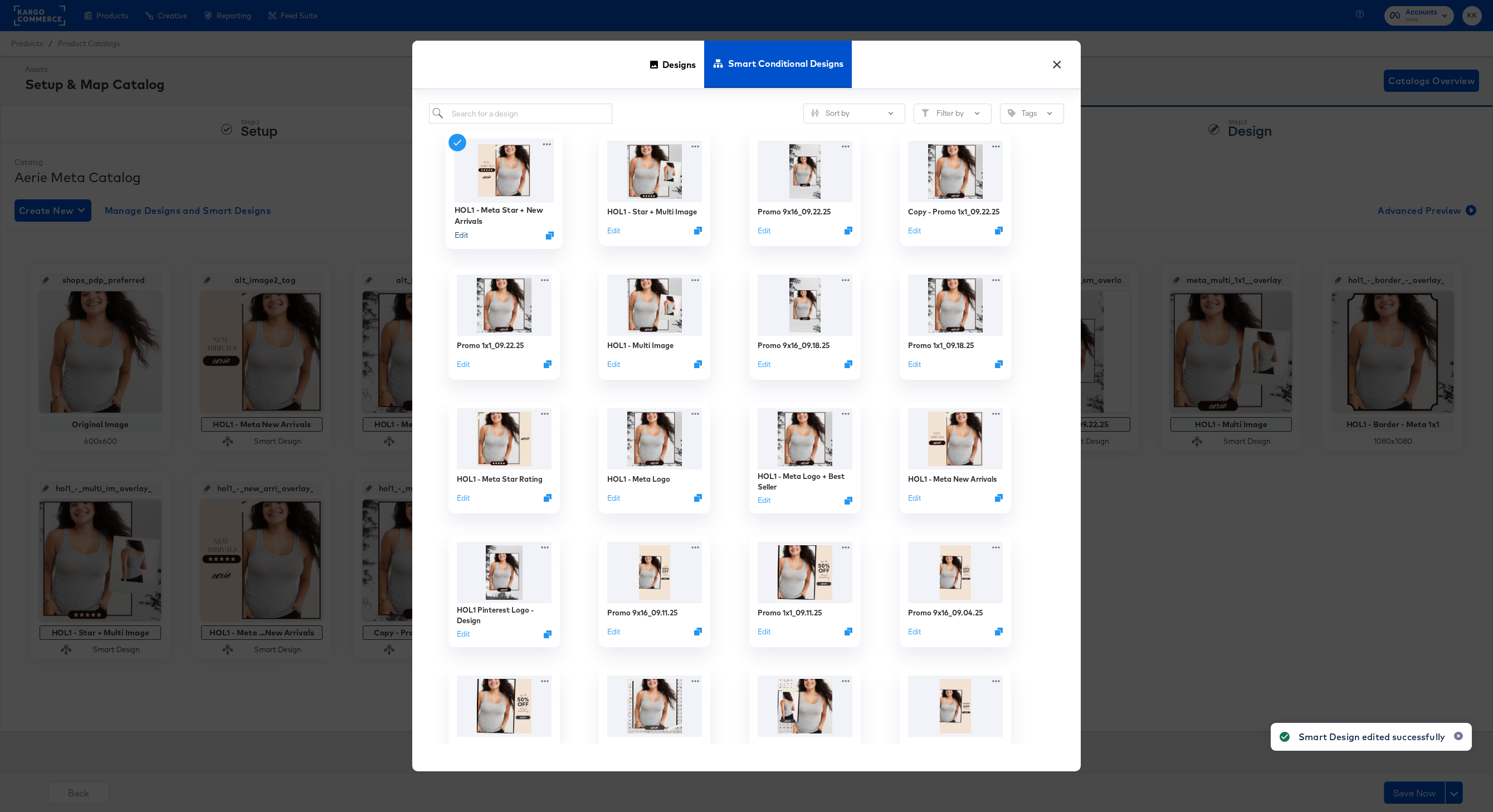
click at [466, 235] on button "Edit" at bounding box center [461, 235] width 14 height 11
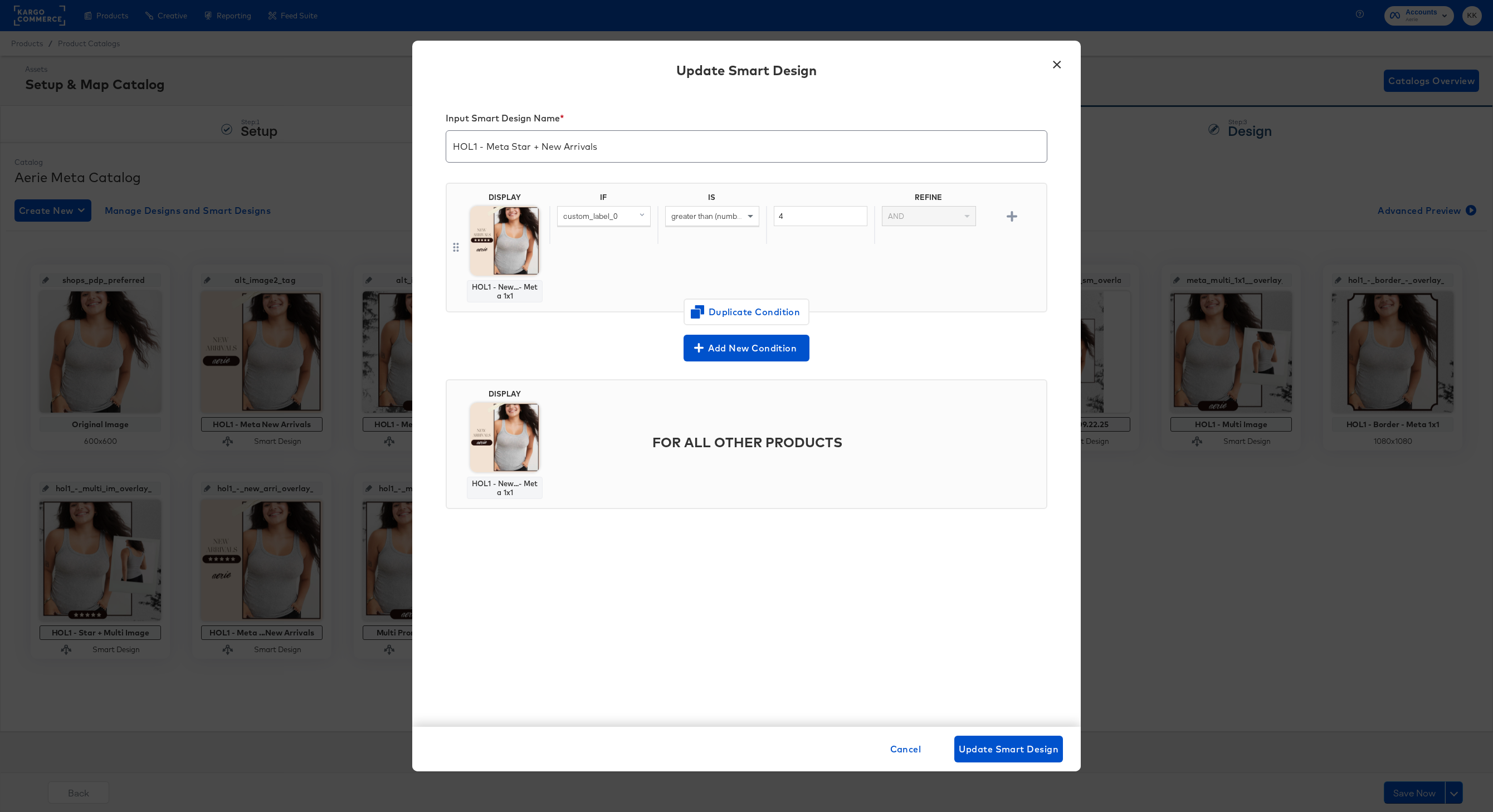
click at [1048, 71] on button "×" at bounding box center [1056, 61] width 20 height 20
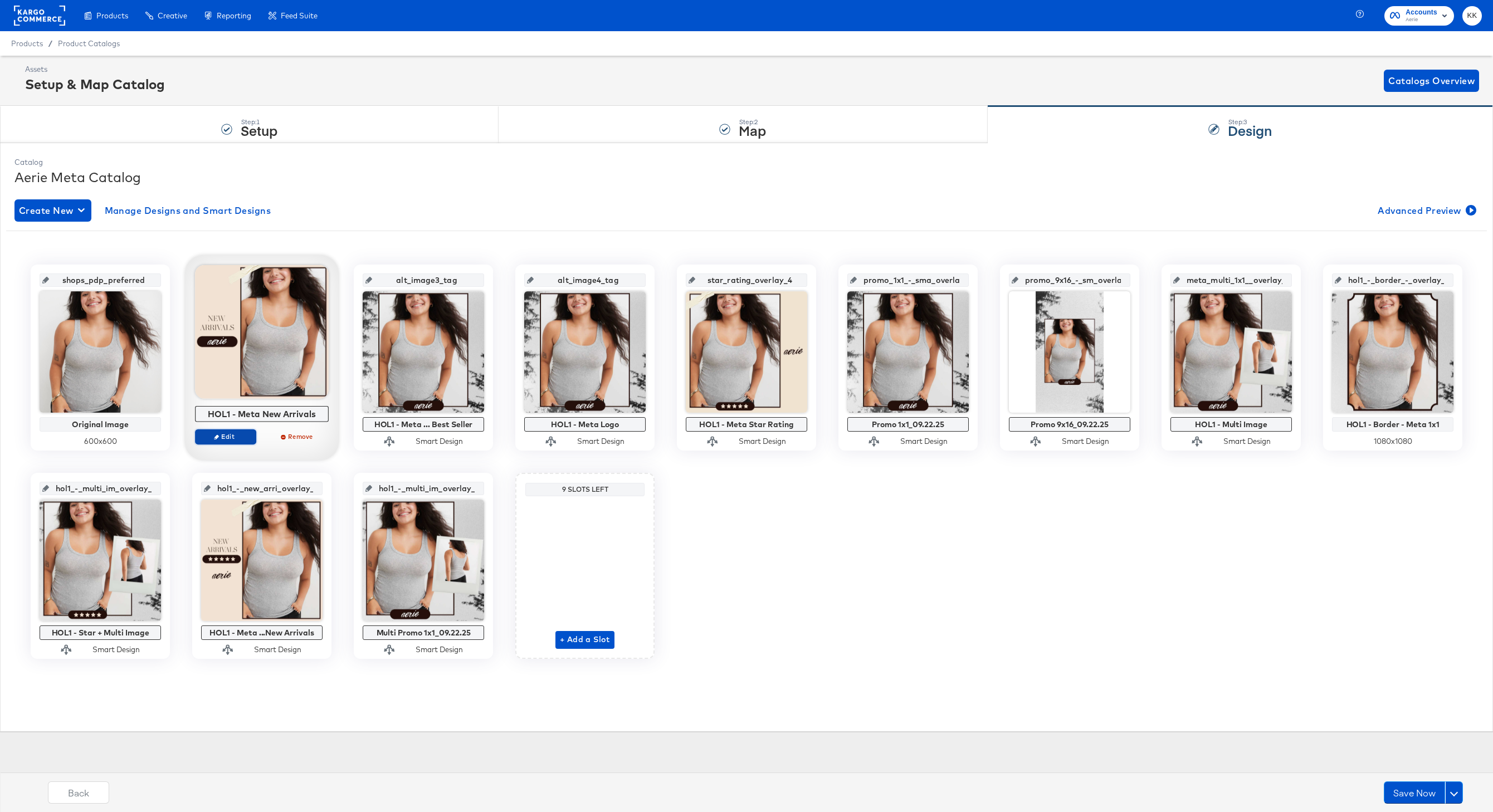
click at [228, 437] on span "Edit" at bounding box center [225, 436] width 51 height 8
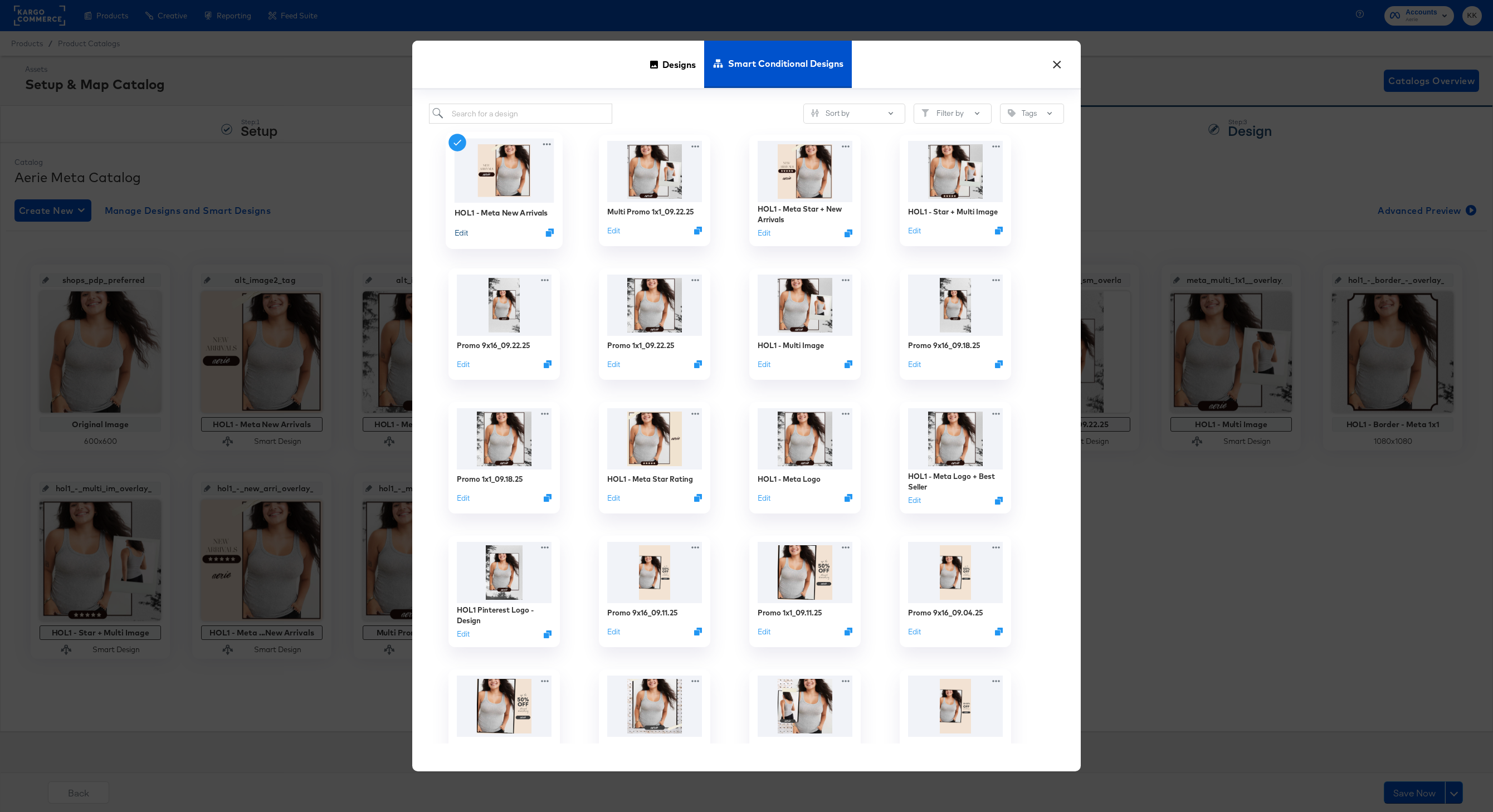
click at [459, 231] on button "Edit" at bounding box center [461, 233] width 14 height 11
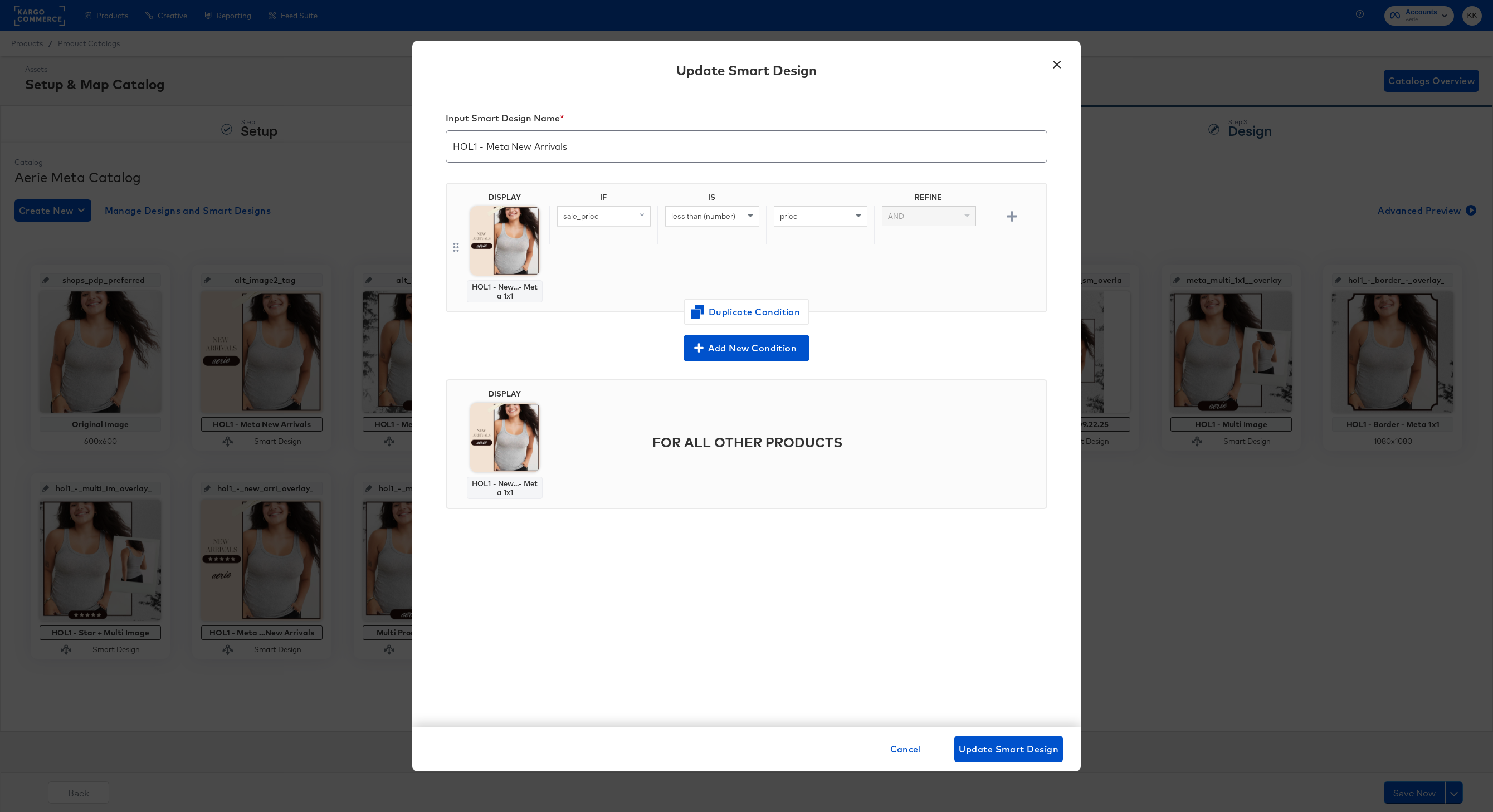
click at [1048, 60] on button "×" at bounding box center [1056, 61] width 20 height 20
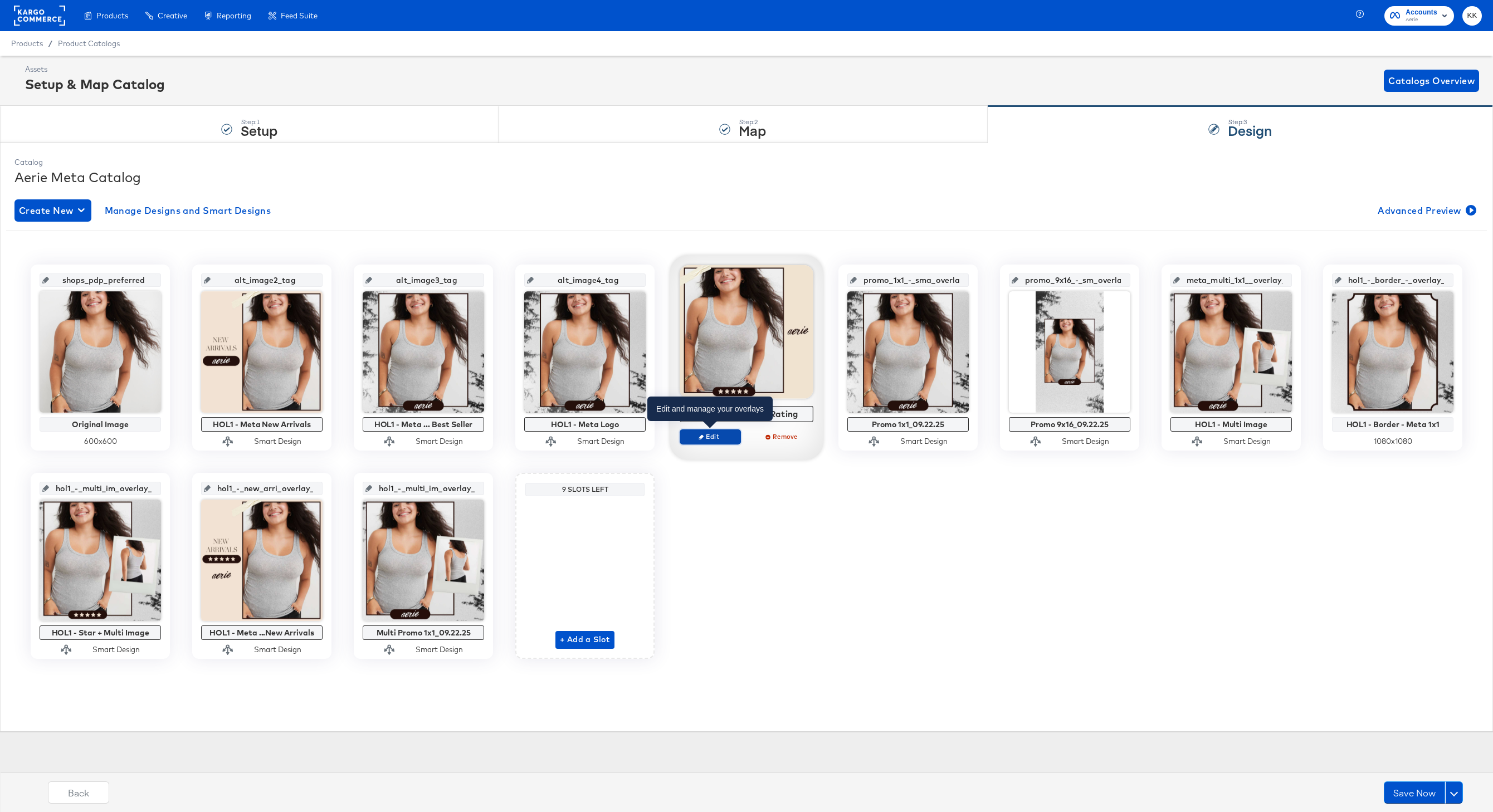
click at [710, 436] on span "Edit" at bounding box center [710, 436] width 51 height 8
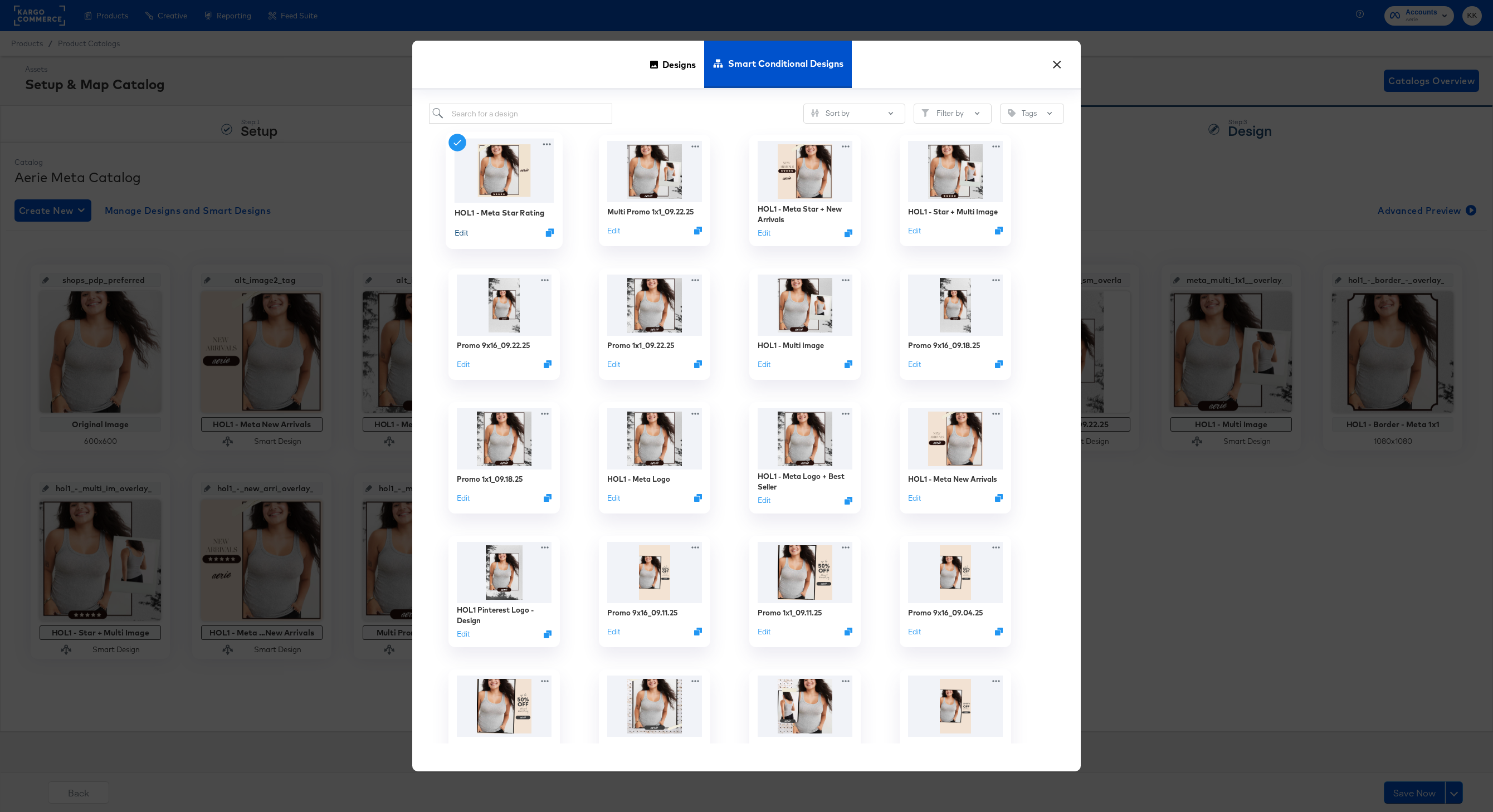
click at [461, 233] on button "Edit" at bounding box center [461, 233] width 14 height 11
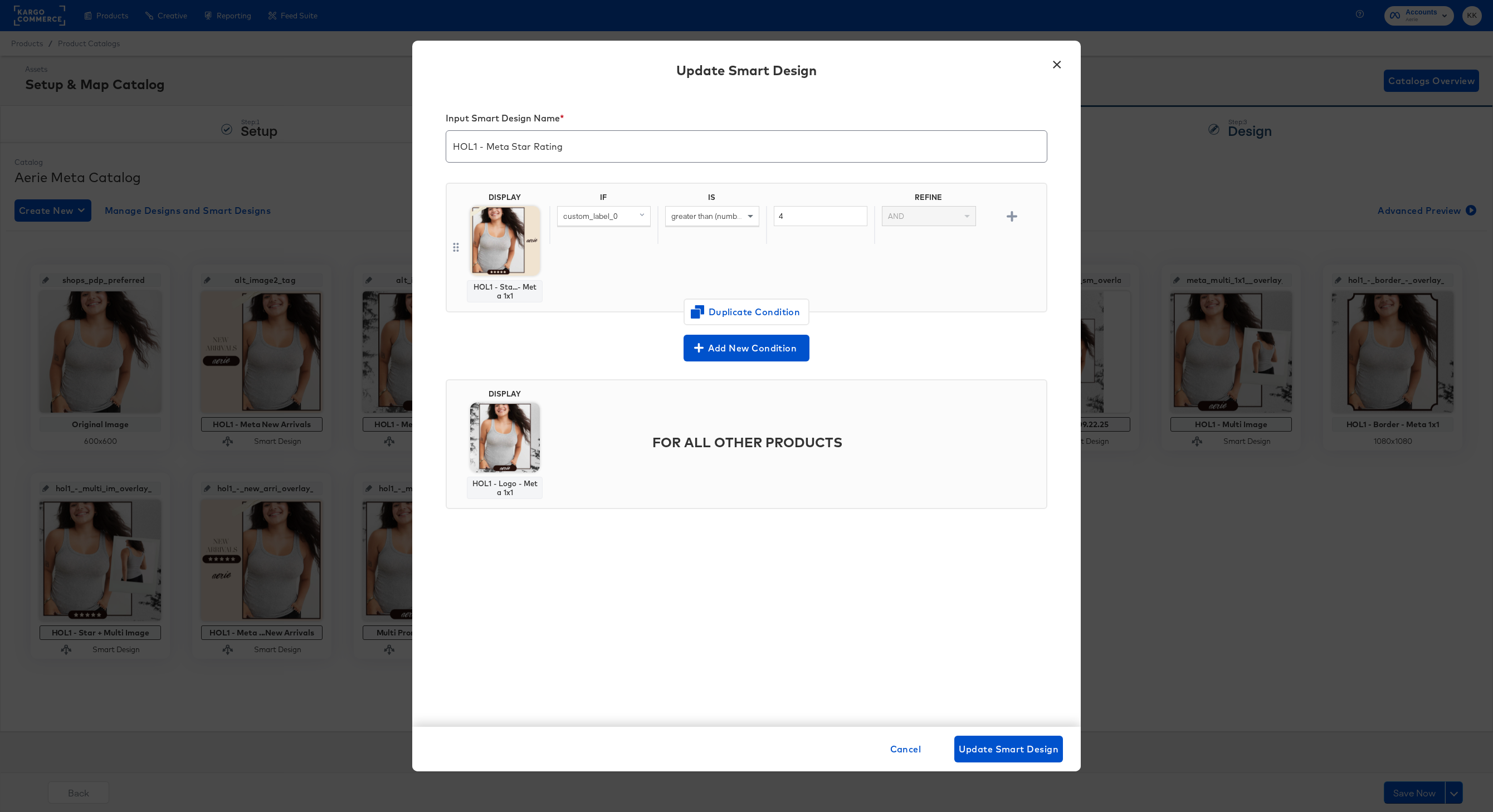
click at [1048, 67] on button "×" at bounding box center [1056, 61] width 20 height 20
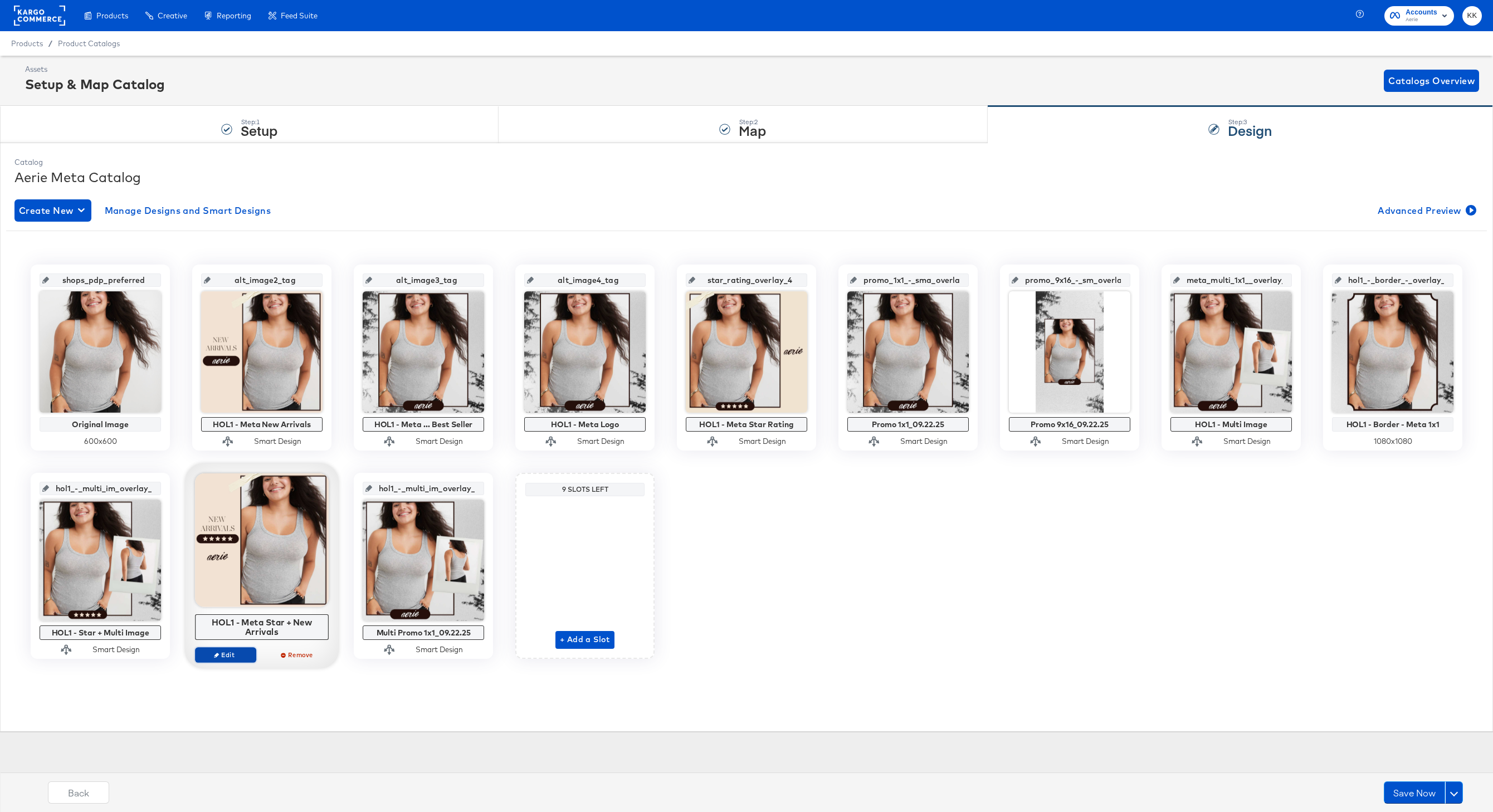
click at [212, 608] on span "Edit" at bounding box center [225, 654] width 51 height 8
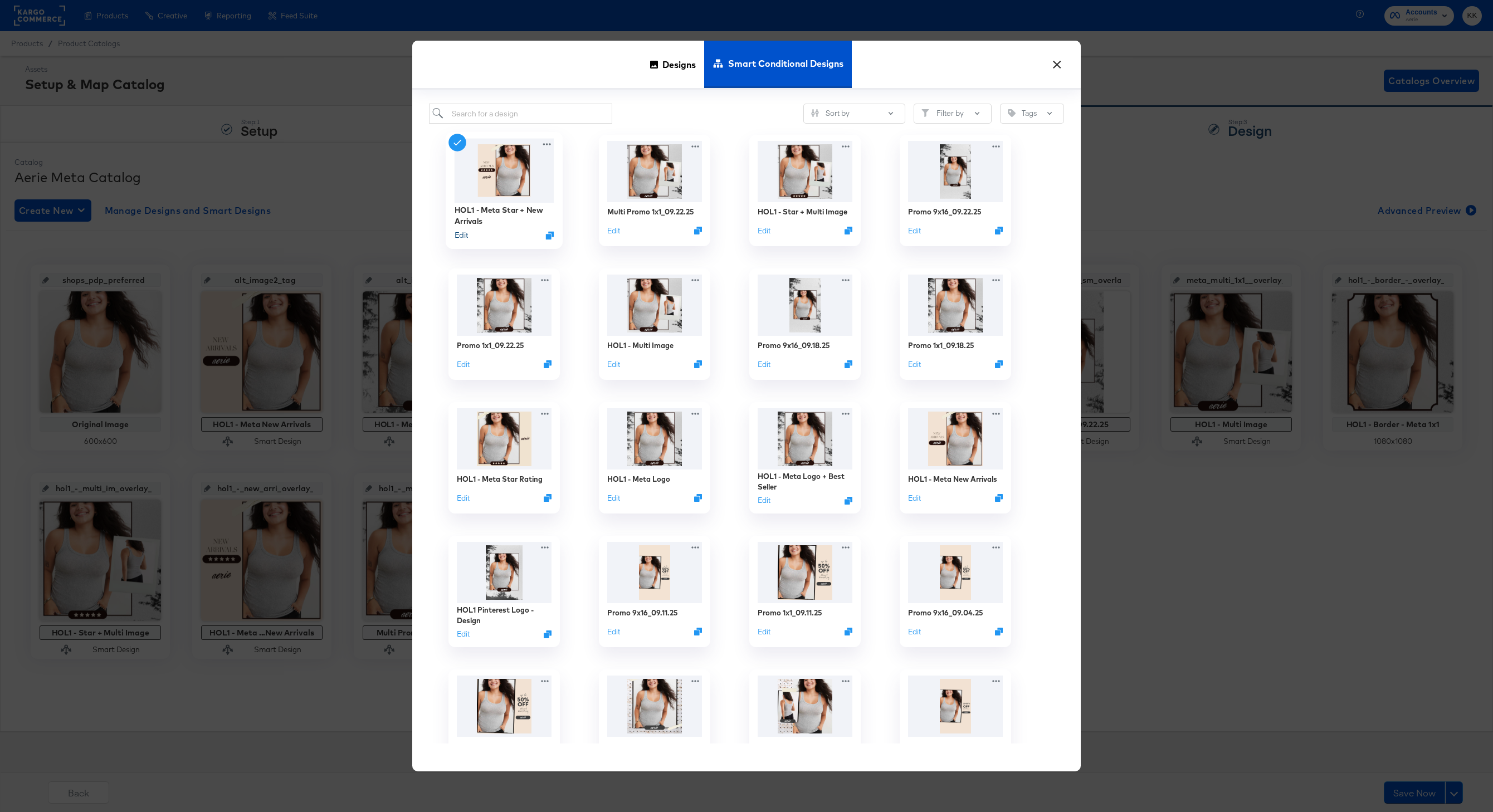
click at [466, 237] on button "Edit" at bounding box center [461, 235] width 14 height 11
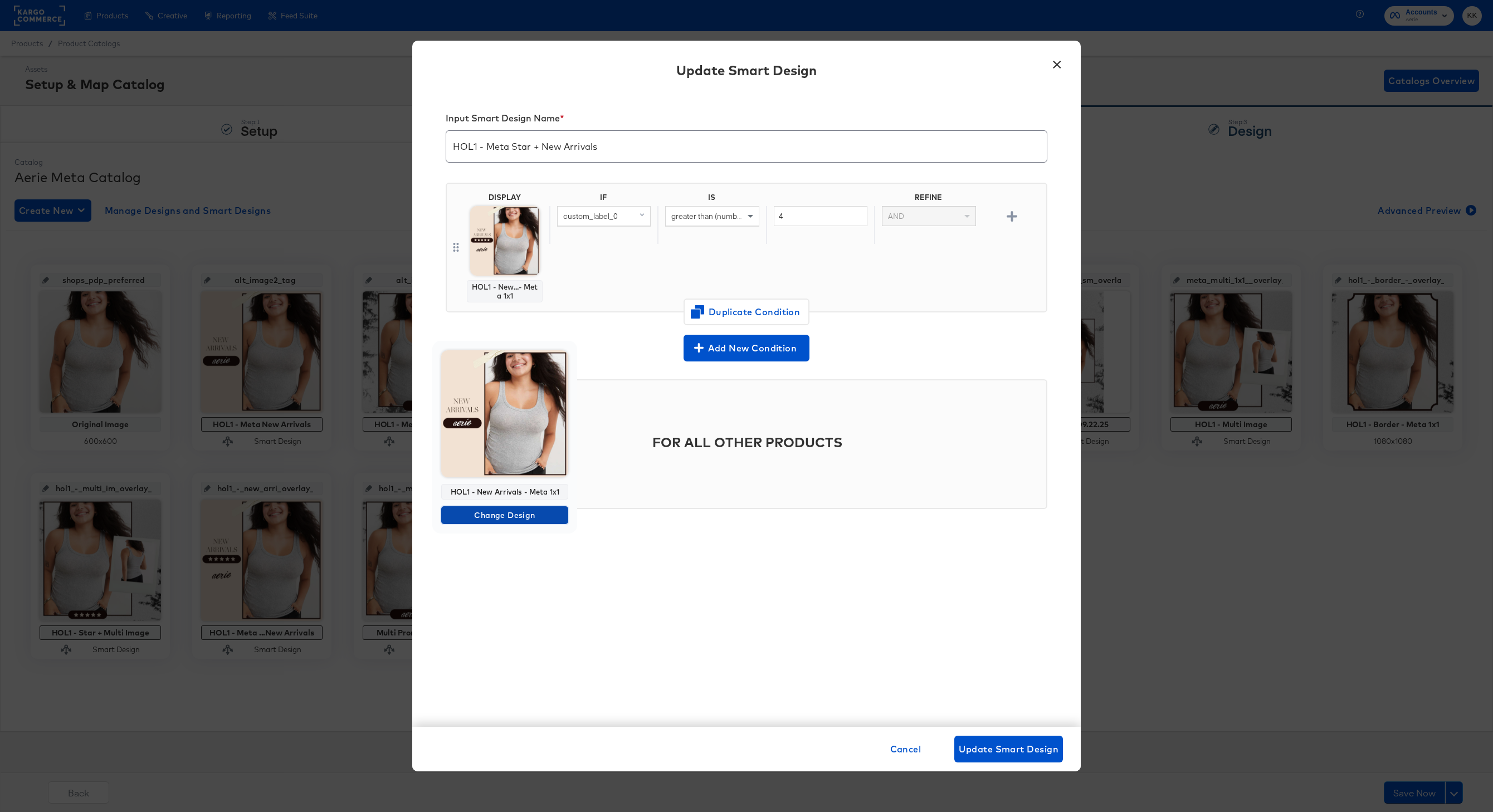
click at [496, 517] on span "Change Design" at bounding box center [504, 515] width 118 height 14
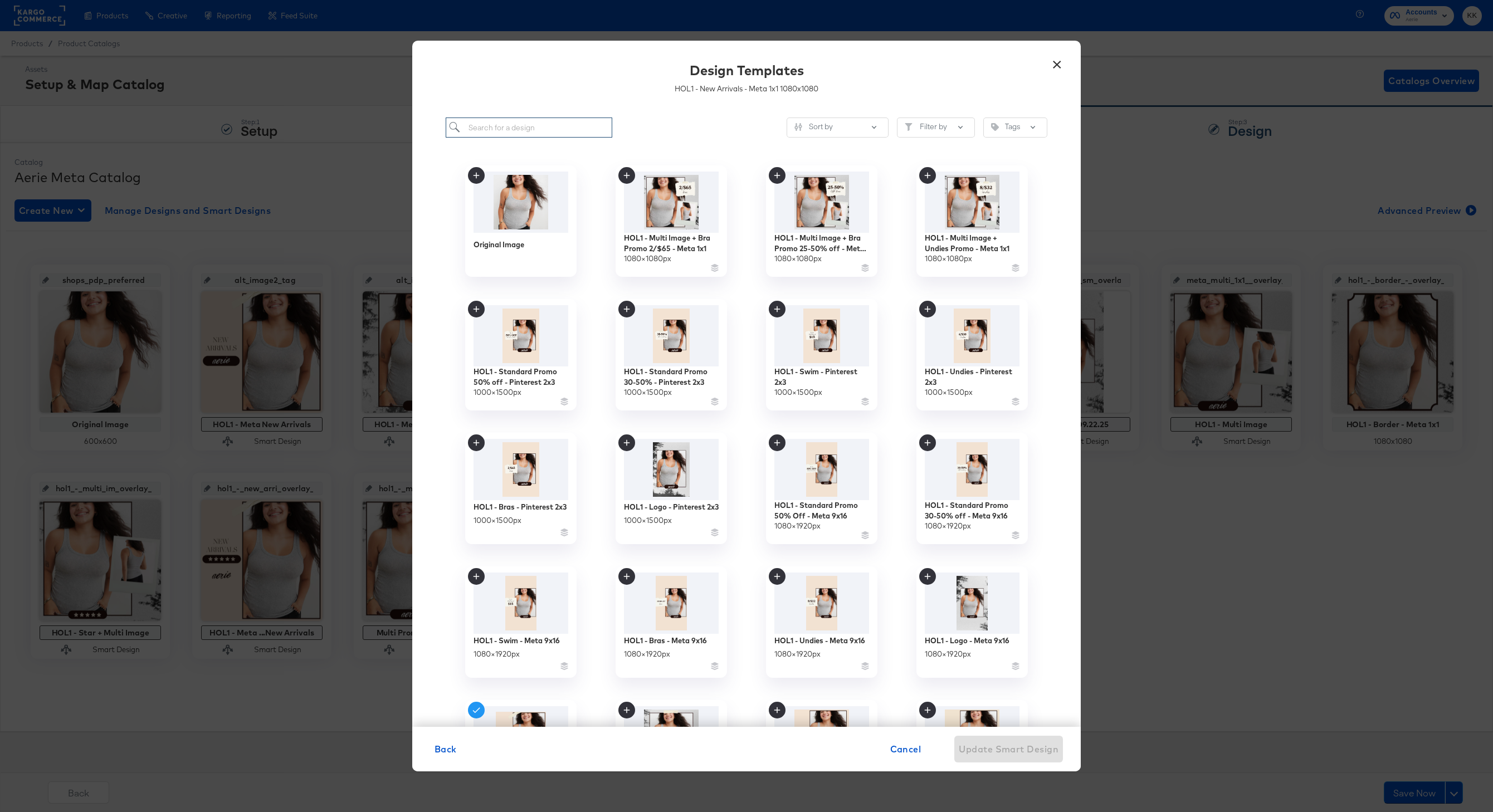
click at [540, 133] on input "search" at bounding box center [529, 128] width 167 height 20
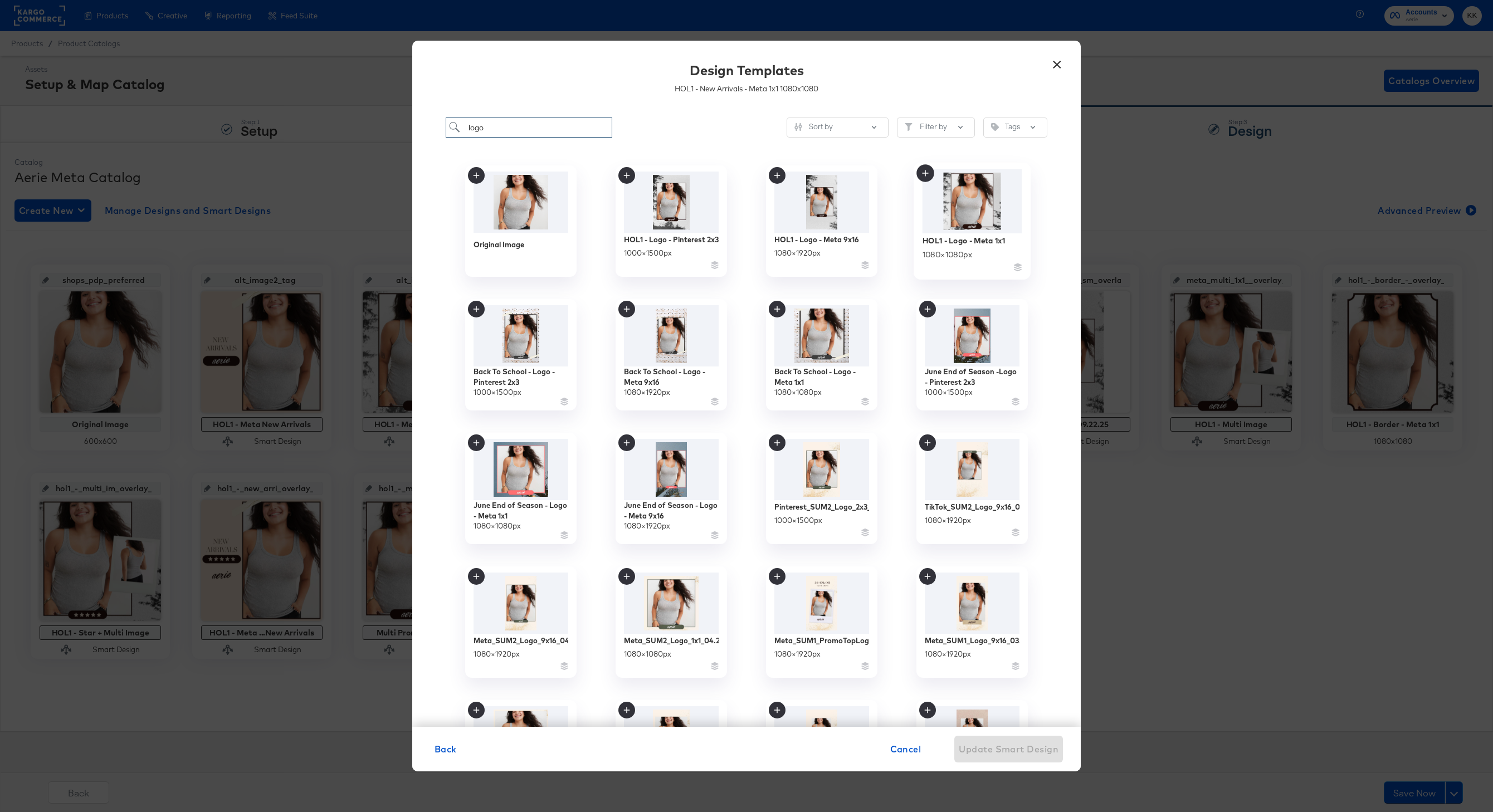
type input "logo"
click at [967, 244] on div "HOL1 - Logo - Meta 1x1" at bounding box center [963, 240] width 83 height 11
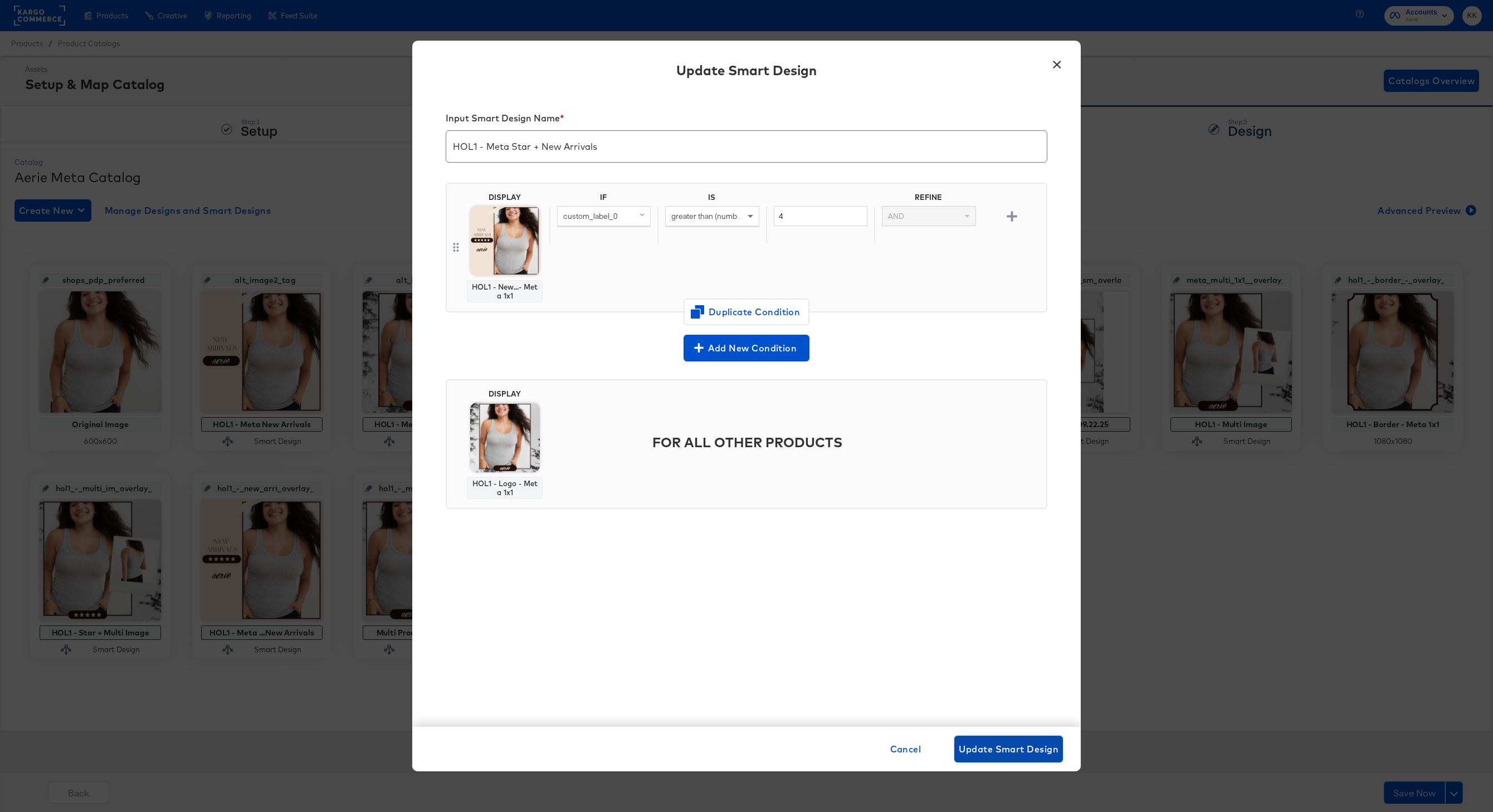
click at [997, 608] on span "Update Smart Design" at bounding box center [1008, 749] width 100 height 16
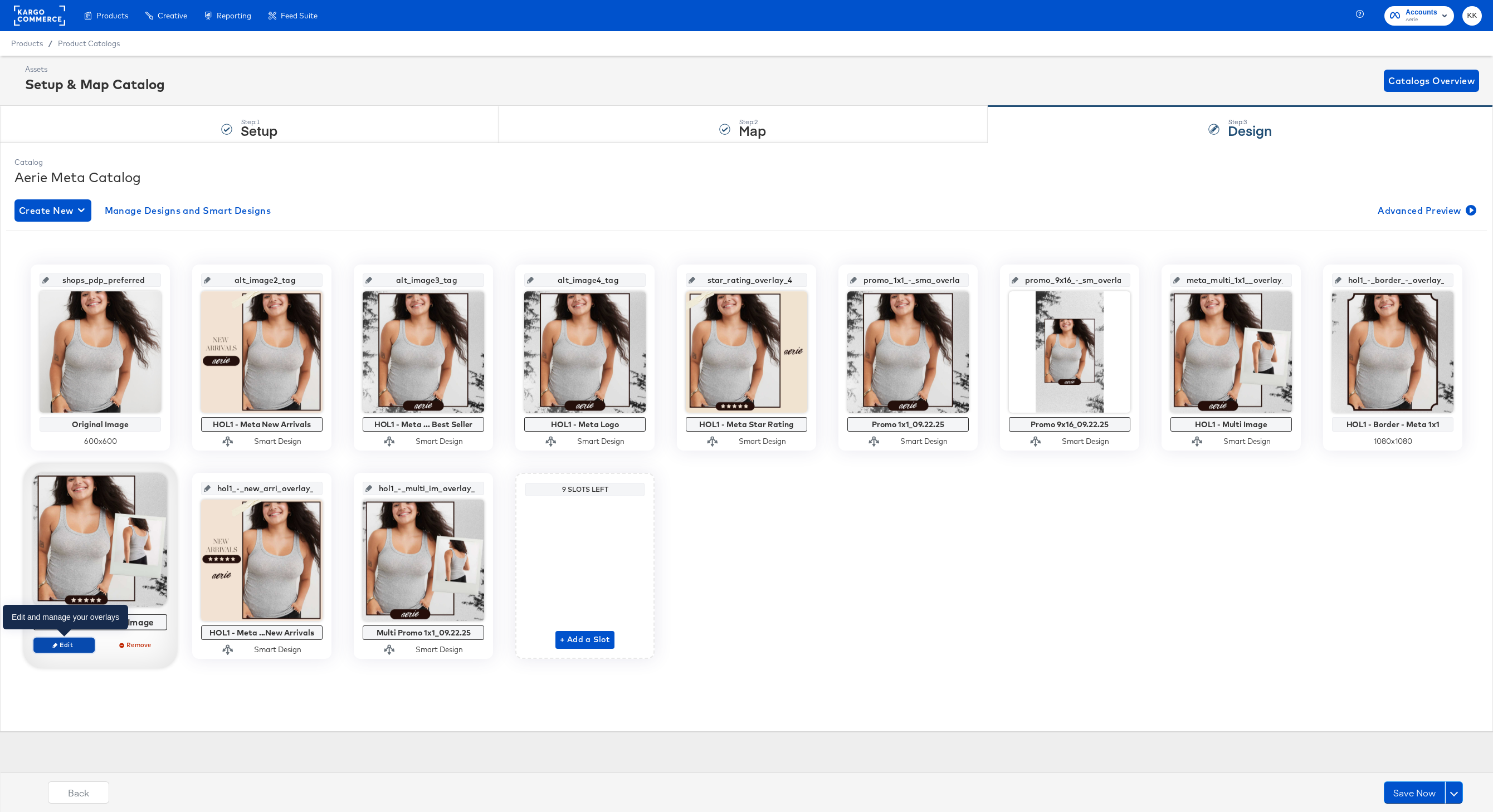
click at [75, 608] on span "Edit" at bounding box center [63, 644] width 51 height 8
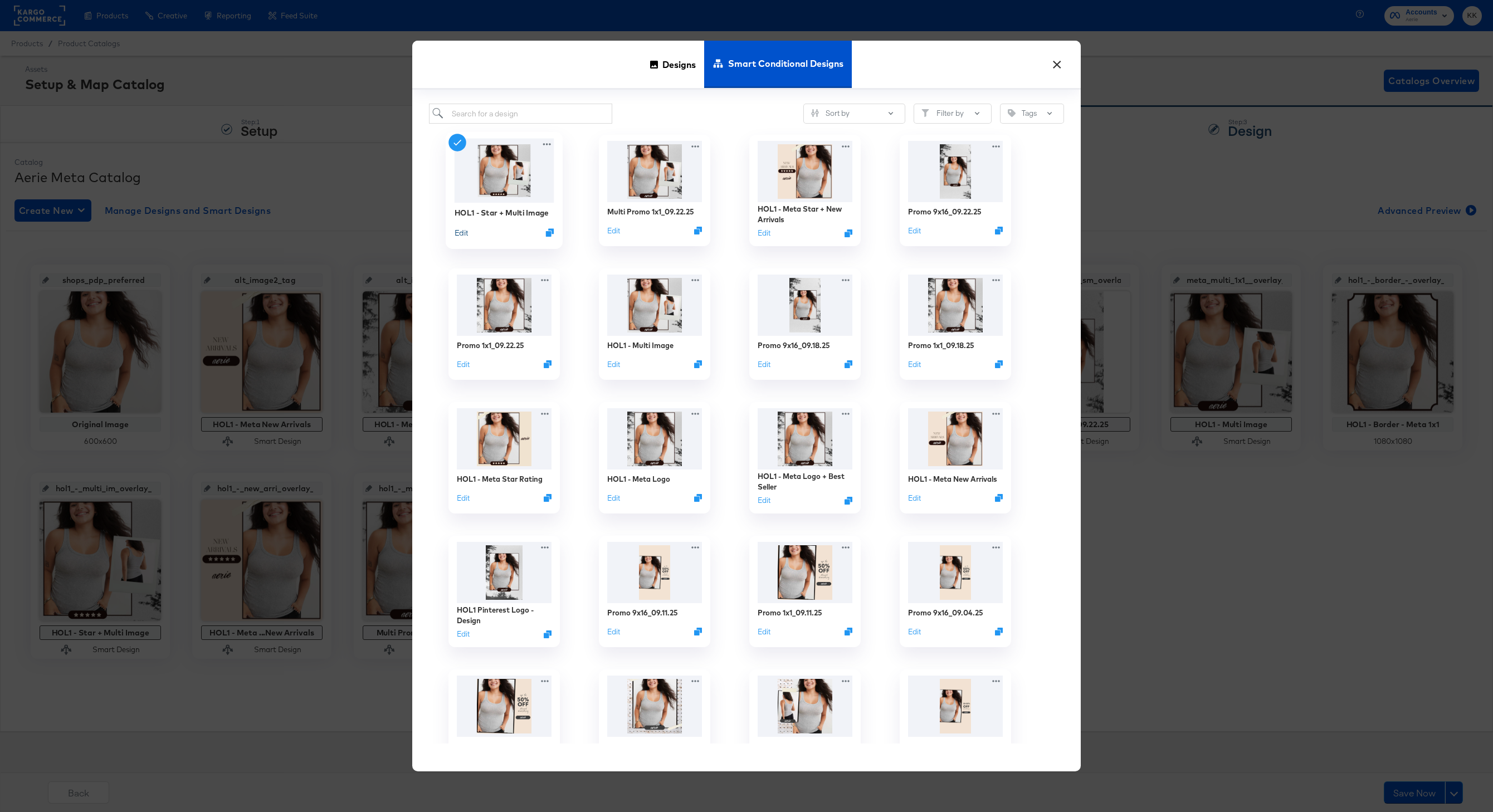
click at [466, 233] on button "Edit" at bounding box center [461, 233] width 14 height 11
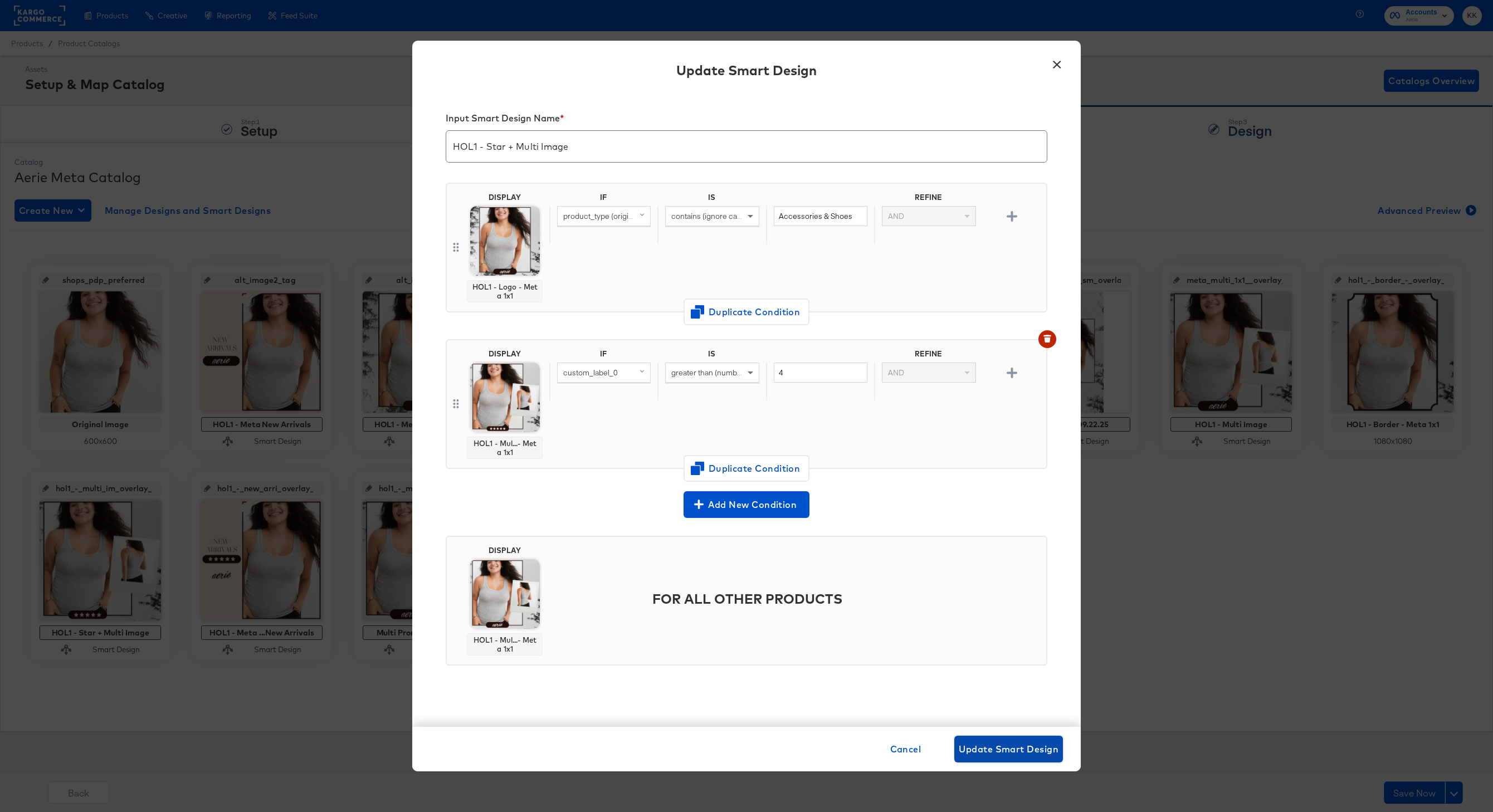
click at [1012, 608] on span "Update Smart Design" at bounding box center [1008, 749] width 100 height 16
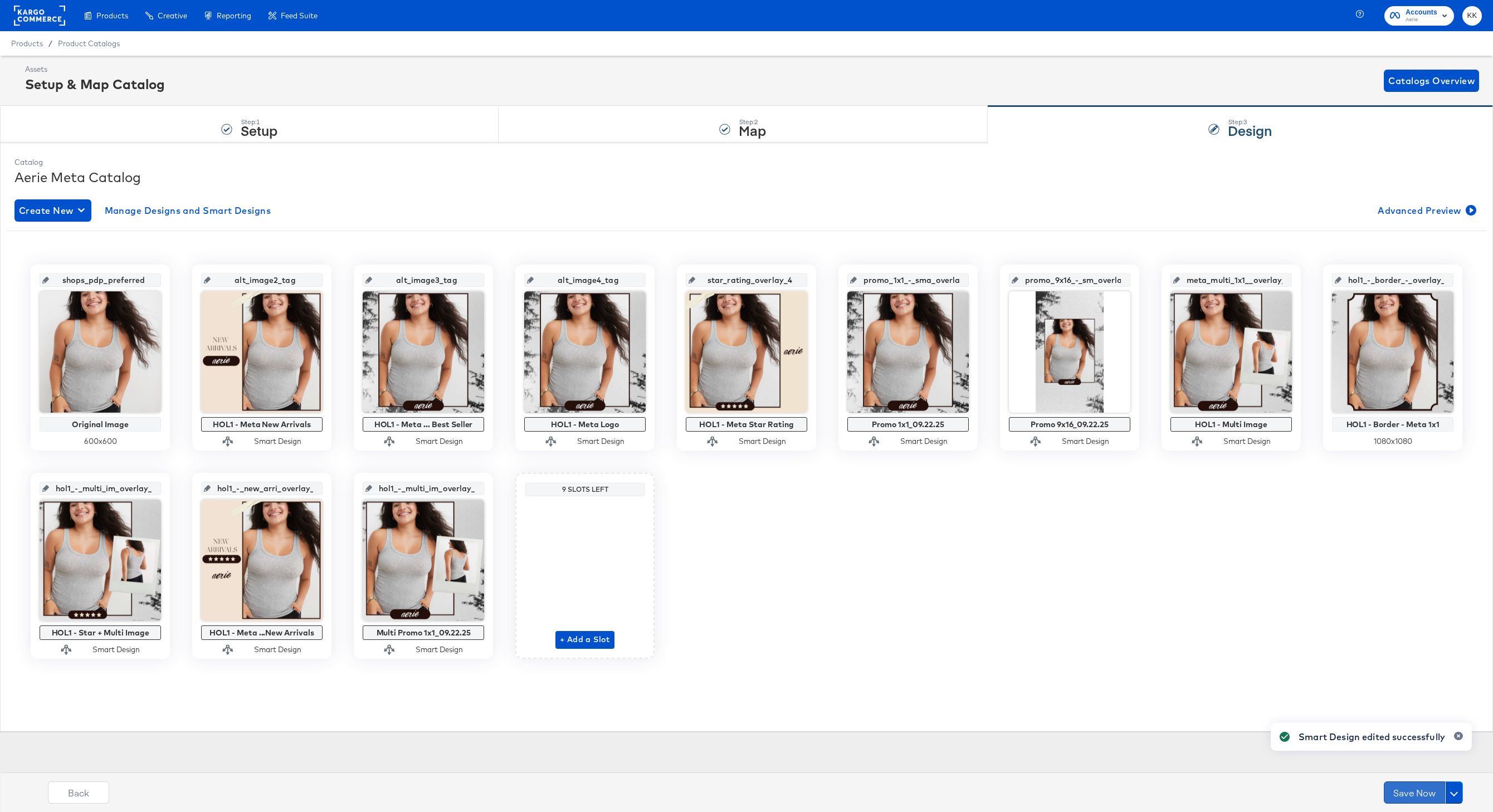
click at [1048, 608] on button "Save Now" at bounding box center [1414, 792] width 61 height 23
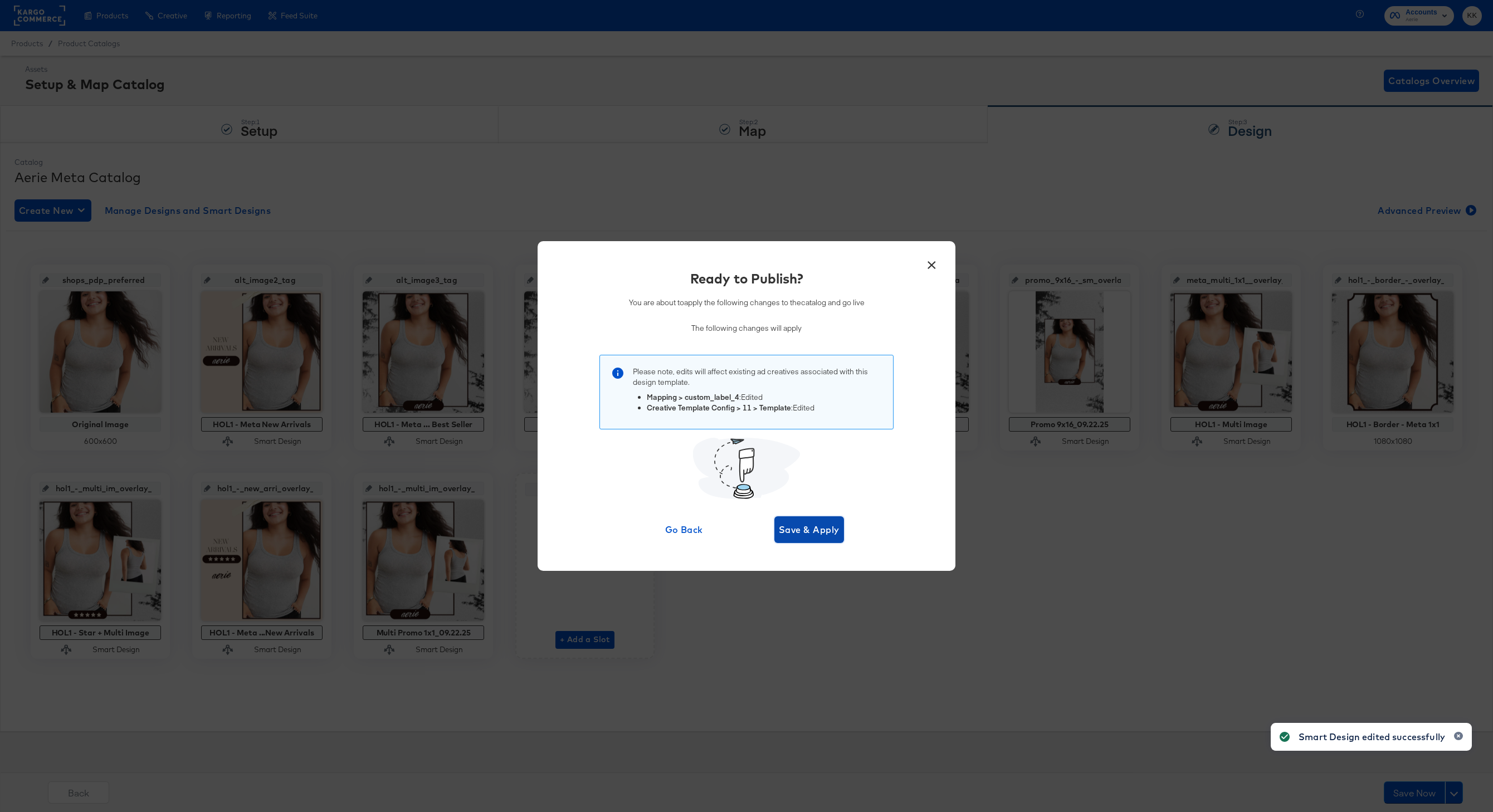
click at [799, 520] on button "Save & Apply" at bounding box center [809, 529] width 70 height 27
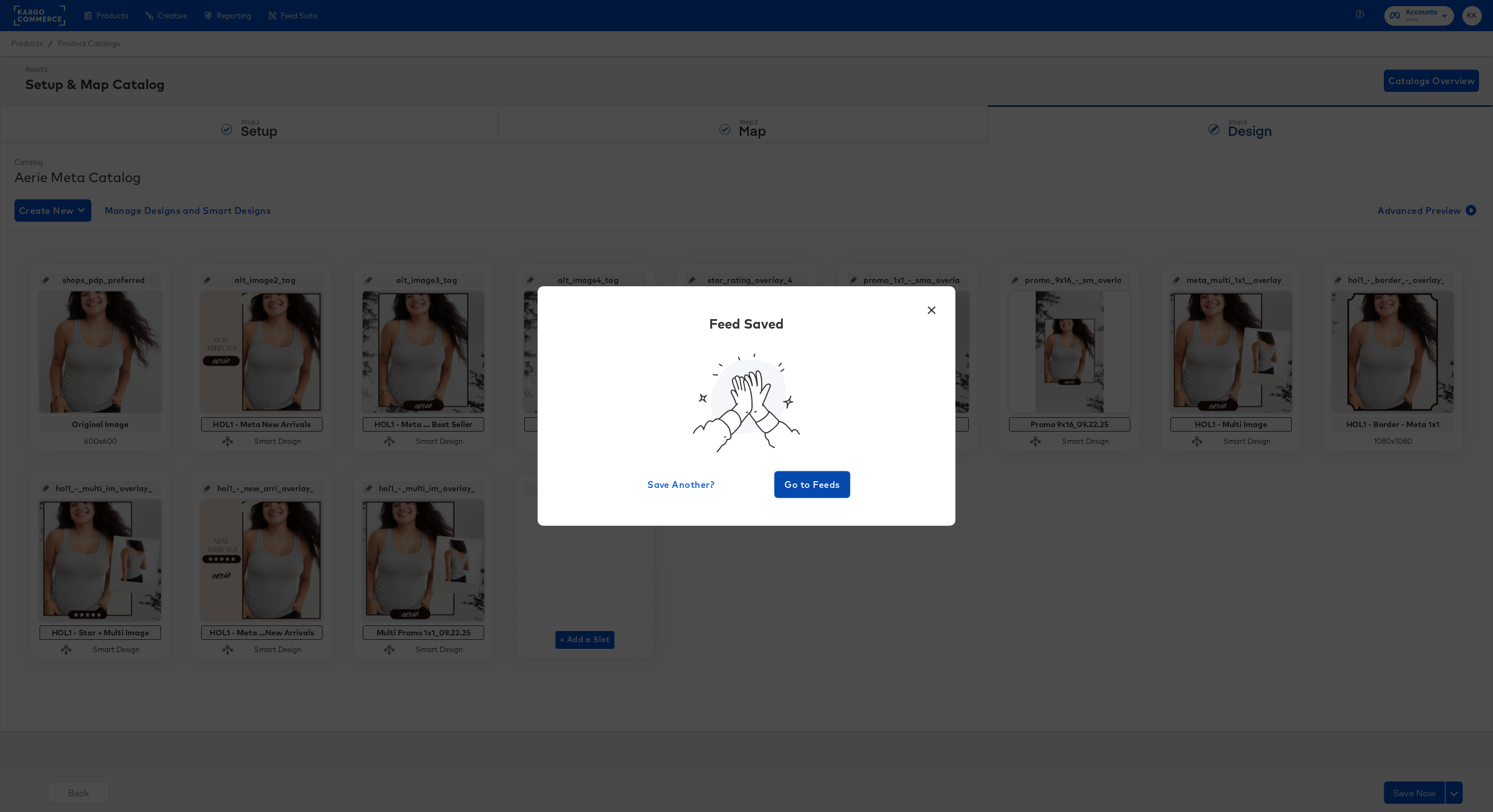
click at [810, 476] on button "Go to Feeds" at bounding box center [812, 484] width 76 height 27
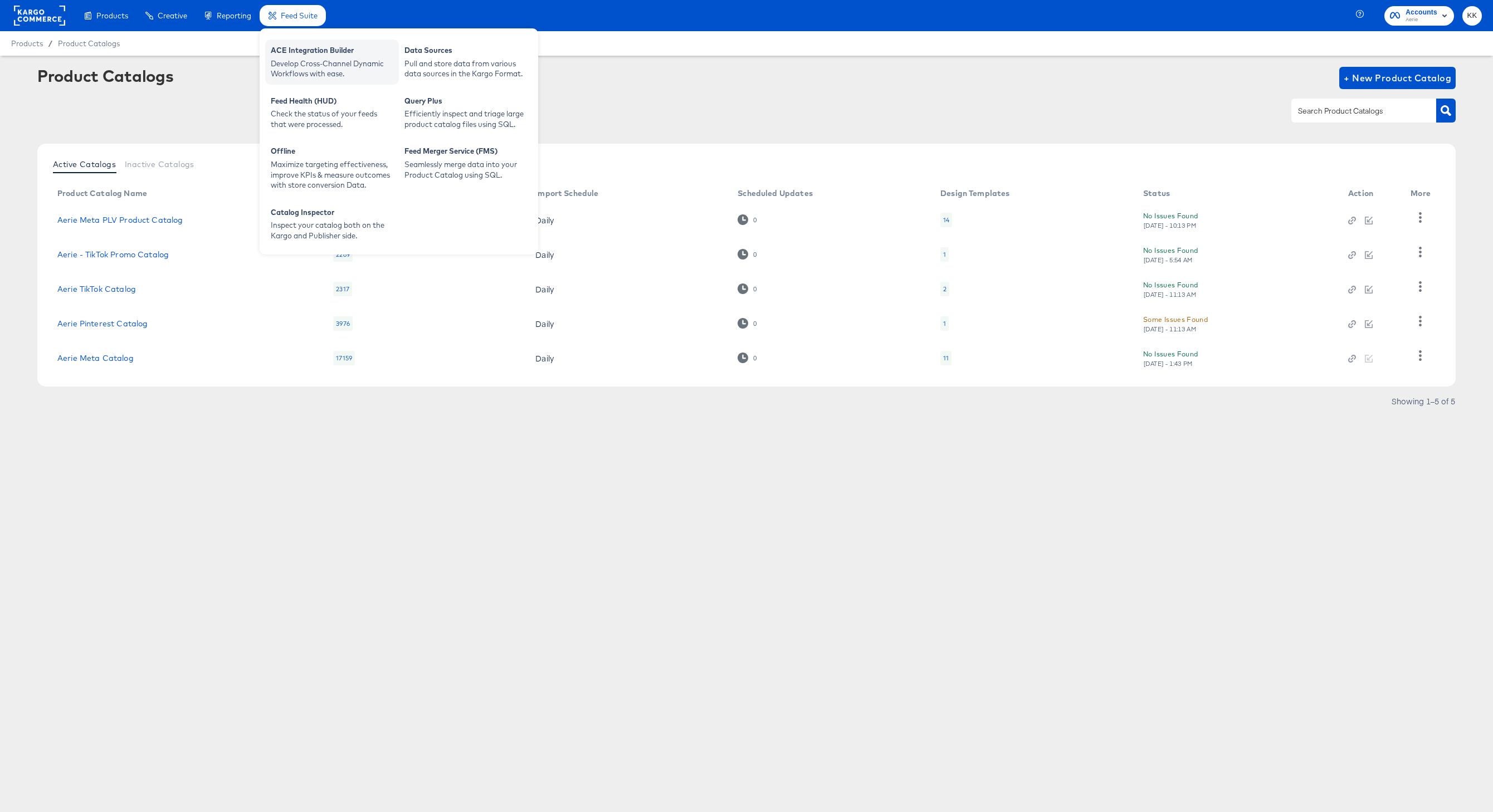
click at [294, 63] on div "Develop Cross-Channel Dynamic Workflows with ease." at bounding box center [332, 69] width 123 height 20
